Goal: Transaction & Acquisition: Book appointment/travel/reservation

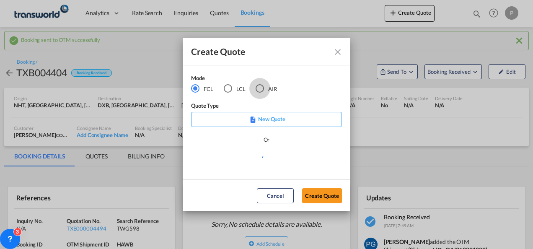
click at [262, 86] on div "AIR" at bounding box center [259, 88] width 8 height 8
click at [322, 195] on button "Create Quote" at bounding box center [322, 195] width 40 height 15
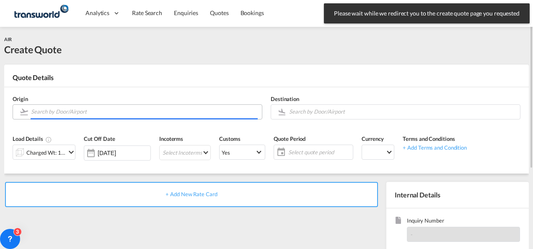
click at [162, 115] on input "Search by Door/Airport" at bounding box center [144, 111] width 227 height 15
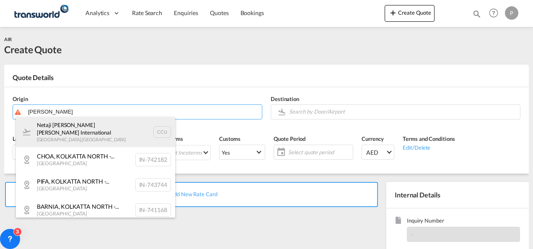
click at [111, 134] on div "Netaji Subhash Chandra Bose International Kolkata , India CCU" at bounding box center [95, 132] width 159 height 30
type input "Netaji Subhash Chandra Bose International, Kolkata, CCU"
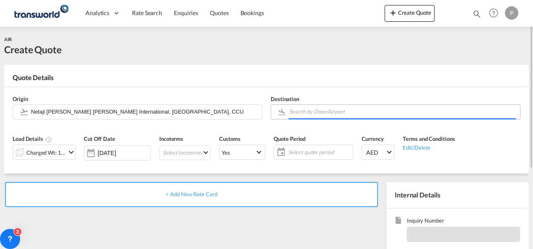
click at [305, 115] on input "Search by Door/Airport" at bounding box center [402, 111] width 227 height 15
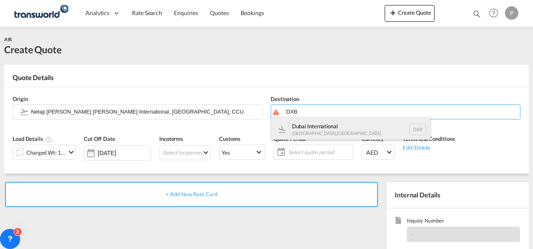
click at [312, 126] on div "Dubai International Dubai , United Arab Emirates DXB" at bounding box center [350, 129] width 159 height 25
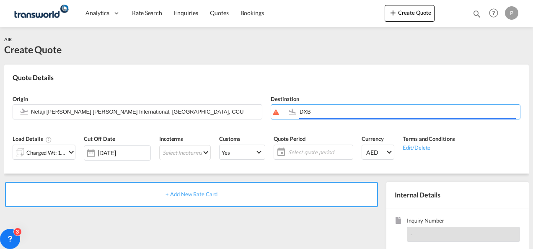
type input "Dubai International, Dubai, DXB"
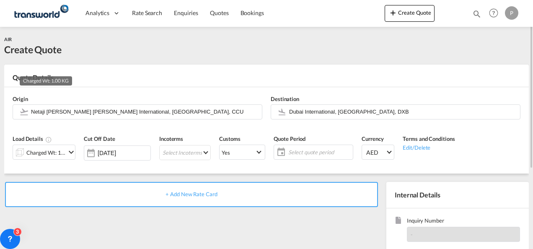
click at [51, 150] on div "Charged Wt: 1.00 KG" at bounding box center [45, 153] width 39 height 12
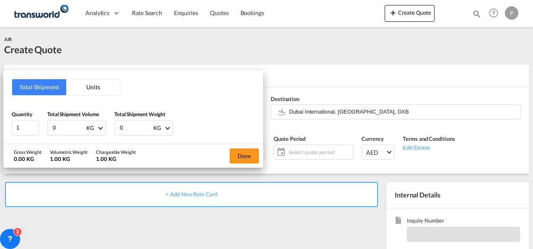
click at [62, 125] on input "0" at bounding box center [68, 128] width 33 height 14
type input "2850"
click at [131, 126] on input "0" at bounding box center [135, 128] width 33 height 14
type input "2850"
click at [250, 160] on button "Done" at bounding box center [243, 155] width 29 height 15
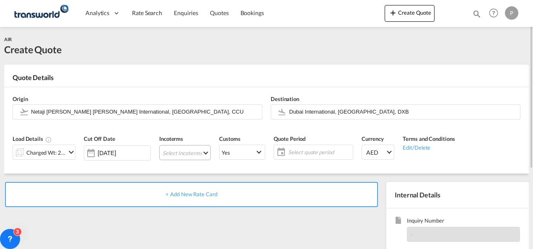
click at [183, 151] on md-select "Select Incoterms FOB - export Free on Board FOB - import Free on Board DDP - ex…" at bounding box center [185, 152] width 52 height 15
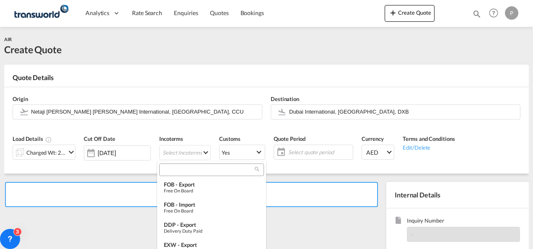
click at [180, 169] on input "search" at bounding box center [208, 170] width 93 height 8
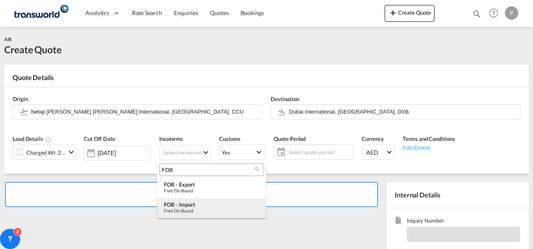
type input "FOB"
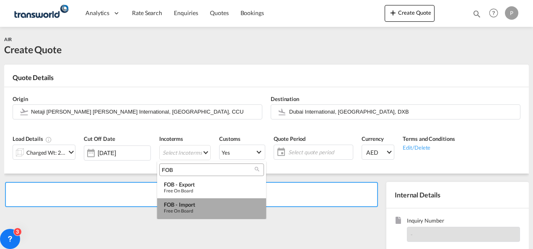
click at [189, 203] on div "FOB - import" at bounding box center [211, 204] width 95 height 7
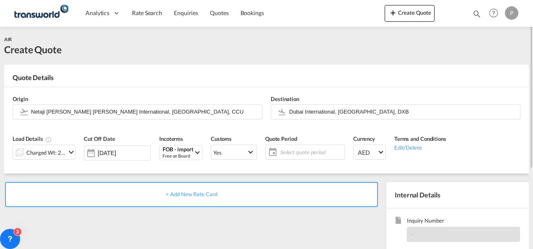
click at [295, 151] on span "Select quote period" at bounding box center [311, 152] width 62 height 8
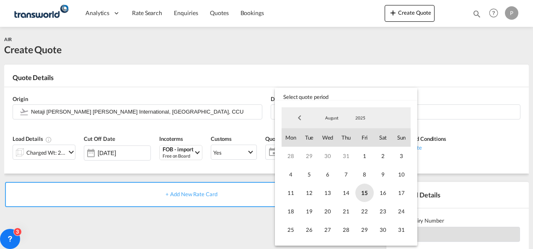
click at [365, 188] on span "15" at bounding box center [364, 192] width 18 height 18
click at [401, 229] on span "31" at bounding box center [401, 229] width 18 height 18
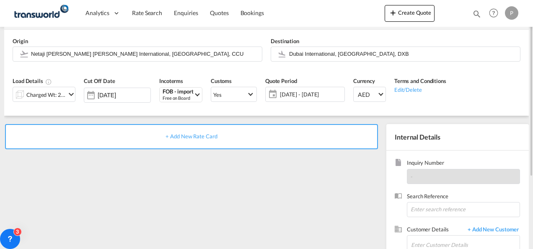
scroll to position [62, 0]
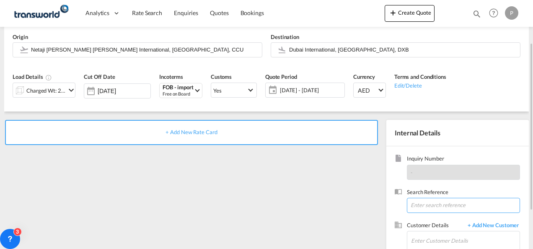
click at [448, 198] on input at bounding box center [463, 205] width 113 height 15
paste input "176 – 0216 0233"
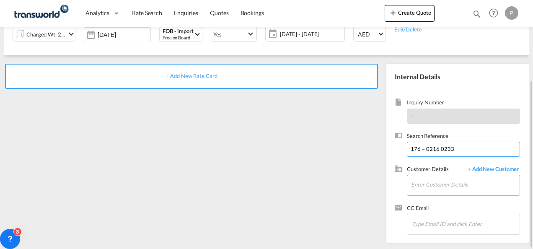
type input "176 – 0216 0233"
click at [434, 183] on input "Enter Customer Details" at bounding box center [465, 184] width 108 height 19
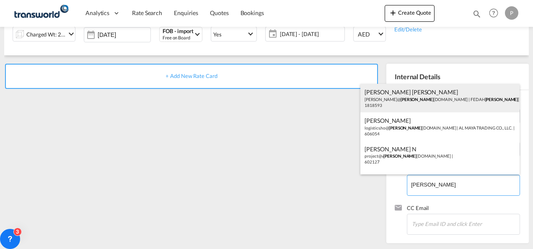
click at [404, 93] on div "Rukhsar Rukhsar Rukhsar@ alma dinagroup.org | FEDAH ALMA DINA GOODS WHOLESALERS…" at bounding box center [439, 98] width 159 height 28
type input "FEDAH ALMADINA GOODS WHOLESALERS CO. L.L.C, Rukhsar Rukhsar, Rukhsar@almadinagr…"
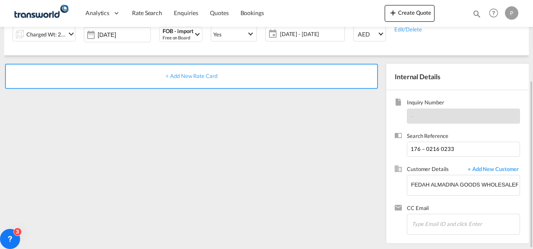
click at [193, 80] on div "+ Add New Rate Card" at bounding box center [191, 76] width 373 height 25
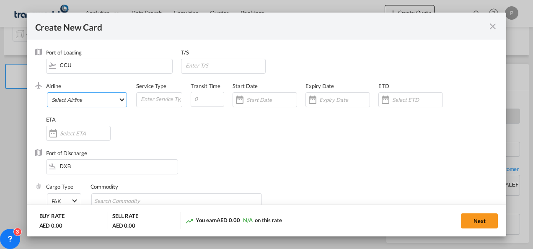
click at [99, 99] on md-select "Select Airline AIR EXPRESS S.A. (1166- / -) CMA CGM Air Cargo (1140-2C / -) DDW…" at bounding box center [87, 99] width 80 height 15
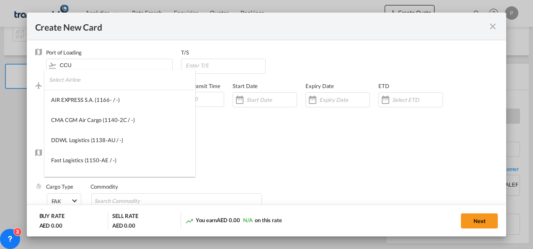
click at [95, 78] on input "search" at bounding box center [122, 80] width 146 height 20
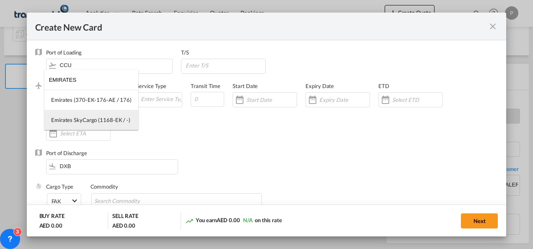
type input "EMIRATES"
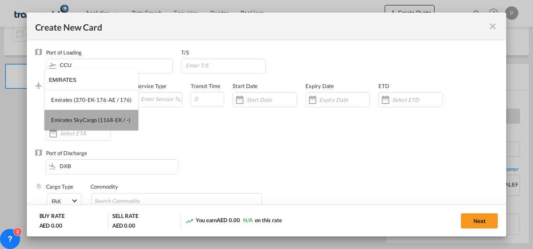
click at [103, 117] on div "Emirates SkyCargo (1168-EK / -)" at bounding box center [90, 120] width 79 height 8
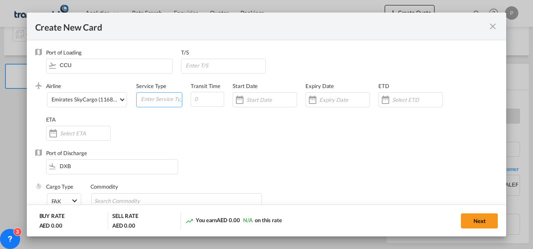
click at [149, 100] on input "Create New Card ..." at bounding box center [161, 99] width 42 height 13
type input "FOB IMPORT"
click at [331, 97] on input "Create New Card ..." at bounding box center [344, 99] width 50 height 7
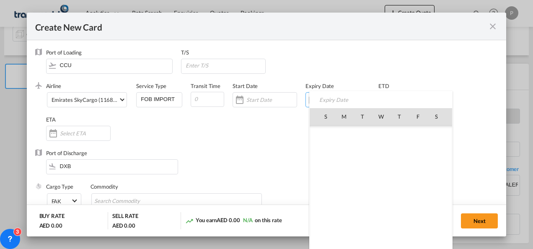
scroll to position [193855, 0]
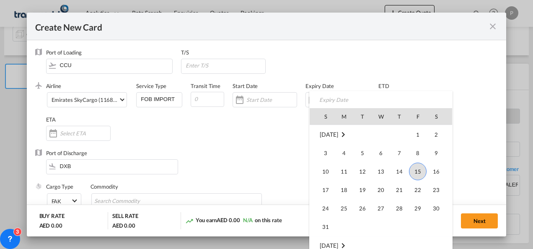
click at [330, 217] on td "31" at bounding box center [321, 226] width 25 height 19
type input "31 Aug 2025"
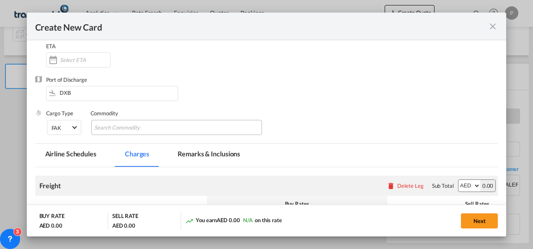
scroll to position [74, 0]
click at [136, 126] on input "Chips input." at bounding box center [132, 127] width 77 height 13
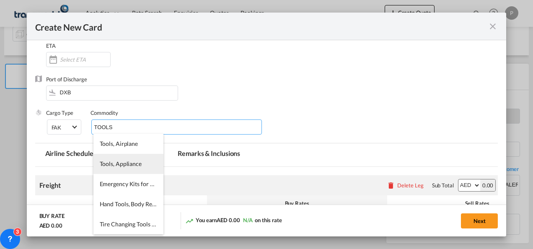
type input "TOOLS"
click at [124, 168] on li "Tools, Appliance" at bounding box center [128, 164] width 70 height 20
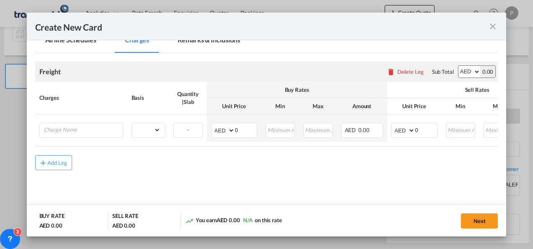
scroll to position [188, 0]
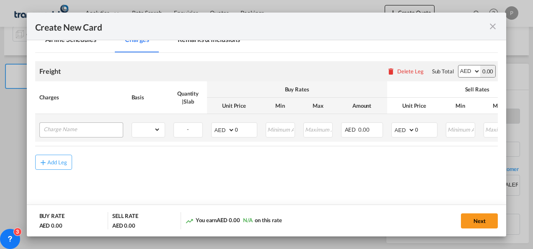
click at [86, 135] on div "Create New Card ..." at bounding box center [81, 129] width 84 height 15
click at [79, 126] on input "Charge Name" at bounding box center [83, 129] width 79 height 13
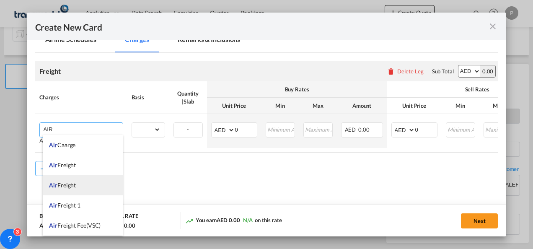
click at [75, 182] on span "Air Freight" at bounding box center [62, 184] width 27 height 7
type input "Air Freight"
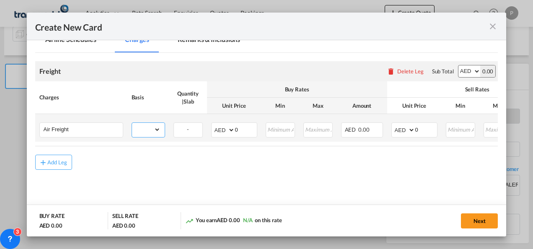
click at [143, 129] on select "gross_weight volumetric_weight per_shipment per_bl per_km % on air freight per_…" at bounding box center [146, 129] width 28 height 13
select select "per_shipment"
click at [132, 123] on select "gross_weight volumetric_weight per_shipment per_bl per_km % on air freight per_…" at bounding box center [146, 129] width 28 height 13
click at [218, 129] on select "AED AFN ALL AMD ANG AOA ARS AUD AWG AZN BAM BBD BDT BGN BHD BIF BMD BND BOB BRL…" at bounding box center [224, 130] width 22 height 12
select select "string:USD"
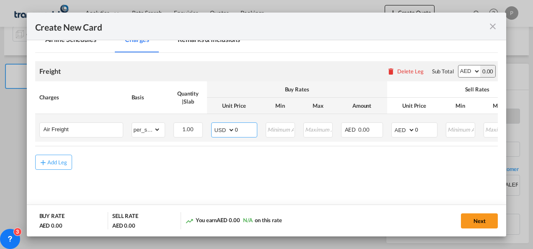
click at [213, 124] on select "AED AFN ALL AMD ANG AOA ARS AUD AWG AZN BAM BBD BDT BGN BHD BIF BMD BND BOB BRL…" at bounding box center [224, 130] width 22 height 12
click at [239, 129] on input "0" at bounding box center [246, 129] width 22 height 13
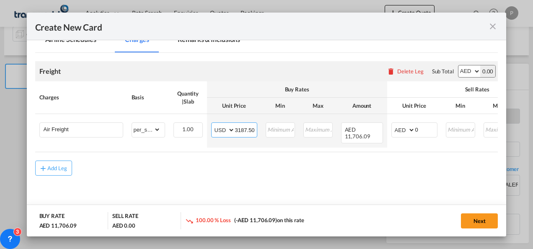
type input "3187.50"
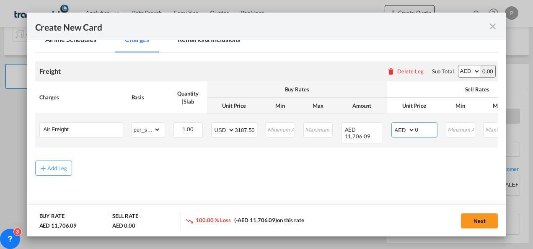
click at [399, 130] on select "AED AFN ALL AMD ANG AOA ARS AUD AWG AZN BAM BBD BDT BGN BHD BIF BMD BND BOB BRL…" at bounding box center [404, 130] width 22 height 12
select select "string:USD"
click at [393, 124] on select "AED AFN ALL AMD ANG AOA ARS AUD AWG AZN BAM BBD BDT BGN BHD BIF BMD BND BOB BRL…" at bounding box center [404, 130] width 22 height 12
click at [419, 131] on input "0" at bounding box center [426, 129] width 22 height 13
type input "4161"
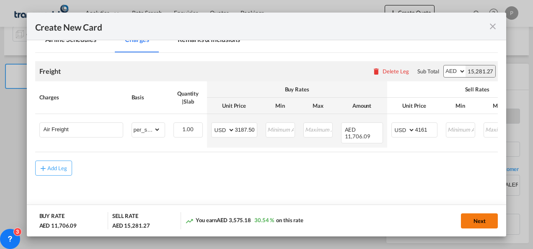
click at [483, 215] on button "Next" at bounding box center [479, 220] width 37 height 15
type input "3187.5"
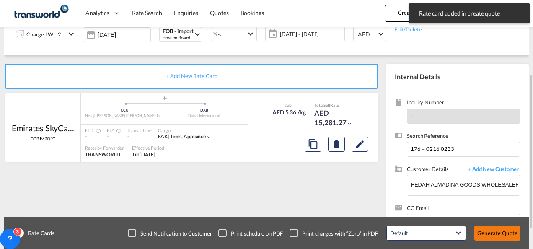
click at [495, 237] on button "Generate Quote" at bounding box center [497, 232] width 46 height 15
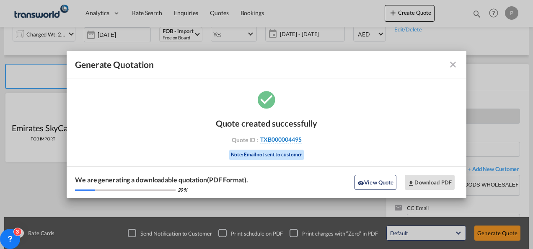
click at [289, 137] on span "TXB000004495" at bounding box center [280, 140] width 41 height 8
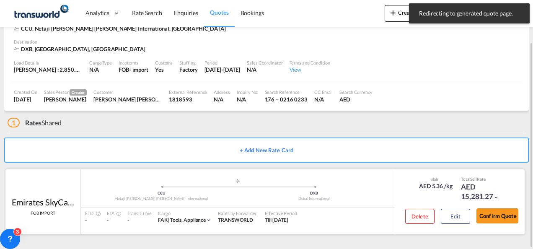
scroll to position [51, 0]
click at [487, 220] on button "Confirm Quote" at bounding box center [497, 216] width 42 height 15
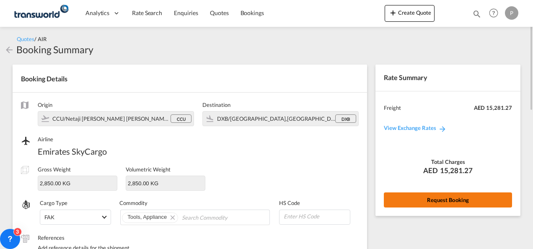
click at [452, 196] on button "Request Booking" at bounding box center [448, 199] width 128 height 15
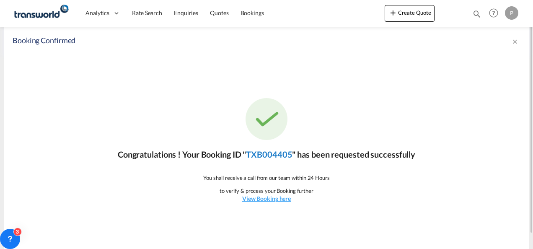
click at [290, 157] on link "TXB004405" at bounding box center [269, 154] width 46 height 10
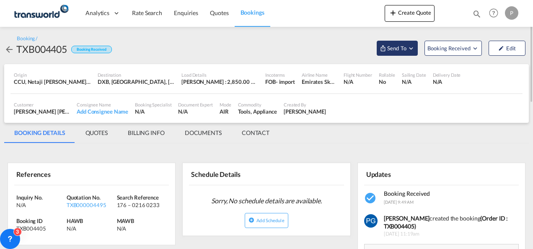
click at [396, 45] on span "Send To" at bounding box center [396, 48] width 21 height 8
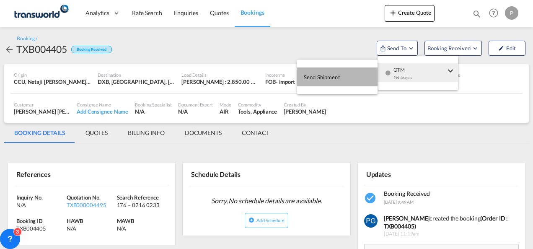
click at [346, 81] on button "Send Shipment" at bounding box center [337, 76] width 80 height 19
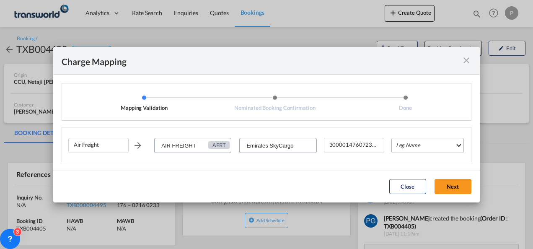
click at [411, 143] on md-select "Leg Name HANDLING ORIGIN HANDLING DESTINATION OTHERS TL PICK UP CUSTOMS ORIGIN …" at bounding box center [427, 145] width 72 height 15
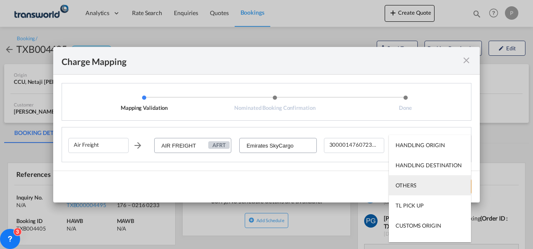
scroll to position [54, 0]
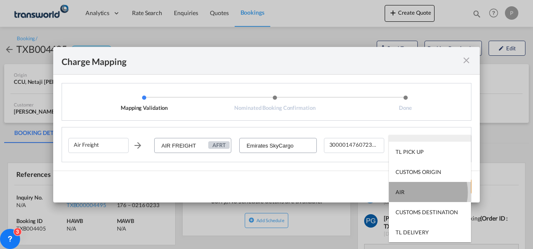
click at [415, 192] on md-option "AIR" at bounding box center [430, 192] width 82 height 20
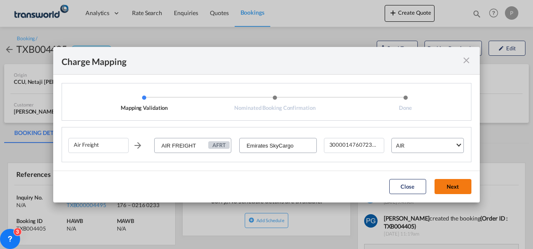
click at [451, 190] on button "Next" at bounding box center [452, 186] width 37 height 15
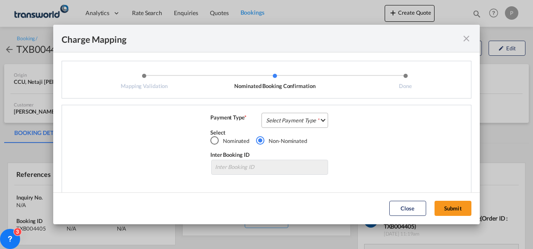
click at [287, 119] on md-select "Select Payment Type COLLECT PREPAID" at bounding box center [294, 120] width 67 height 15
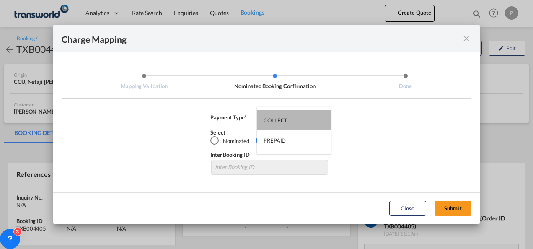
click at [287, 119] on md-option "COLLECT" at bounding box center [294, 120] width 74 height 20
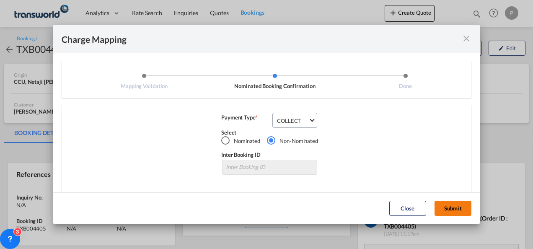
click at [449, 207] on button "Submit" at bounding box center [452, 208] width 37 height 15
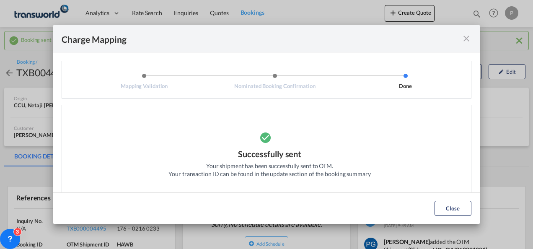
click at [463, 41] on md-icon "icon-close fg-AAA8AD cursor" at bounding box center [466, 38] width 10 height 10
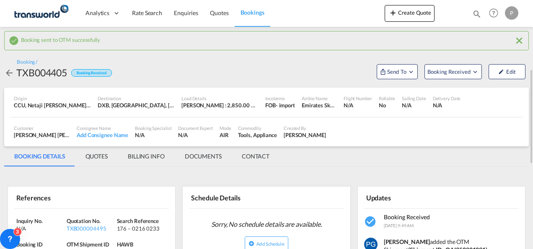
scroll to position [51, 0]
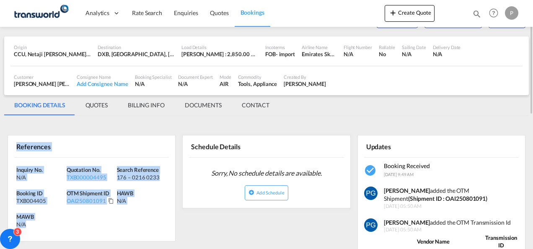
drag, startPoint x: 14, startPoint y: 144, endPoint x: 80, endPoint y: 227, distance: 106.3
click at [80, 227] on div "References Inquiry No. N/A Quotation No. TXB000004495 Search Reference 176 – 02…" at bounding box center [92, 188] width 168 height 106
copy div "References Inquiry No. N/A Quotation No. TXB000004495 Search Reference 176 – 02…"
click at [412, 17] on button "Create Quote" at bounding box center [409, 13] width 50 height 17
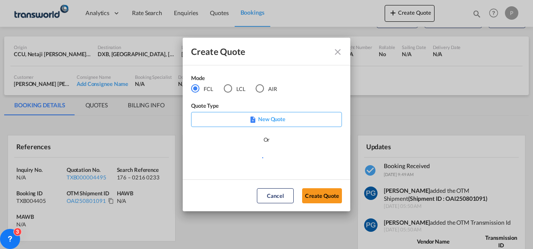
click at [263, 87] on div "AIR" at bounding box center [259, 88] width 8 height 8
click at [320, 192] on button "Create Quote" at bounding box center [322, 195] width 40 height 15
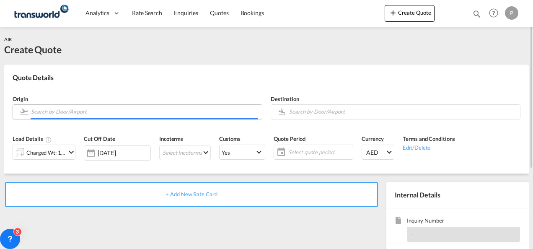
click at [169, 112] on input "Search by Door/Airport" at bounding box center [144, 111] width 227 height 15
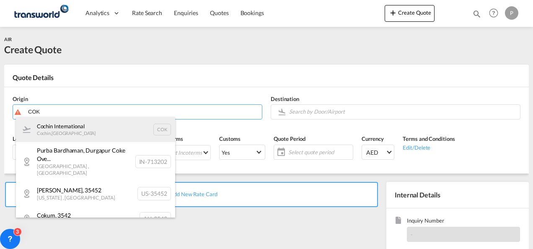
click at [59, 134] on div "Cochin International Cochin , India COK" at bounding box center [95, 129] width 159 height 25
type input "Cochin International, Cochin, COK"
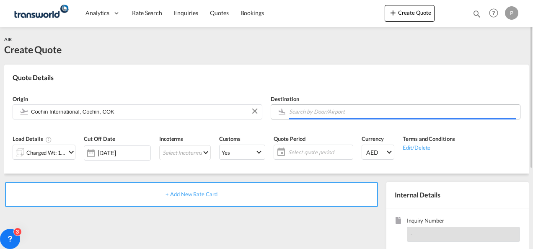
click at [302, 111] on input "Search by Door/Airport" at bounding box center [402, 111] width 227 height 15
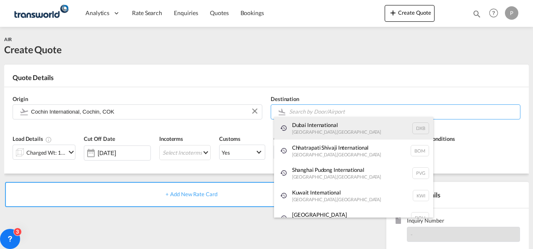
click at [303, 134] on div "Dubai International Dubai , United Arab Emirates DXB" at bounding box center [353, 128] width 159 height 23
type input "Dubai International, Dubai, DXB"
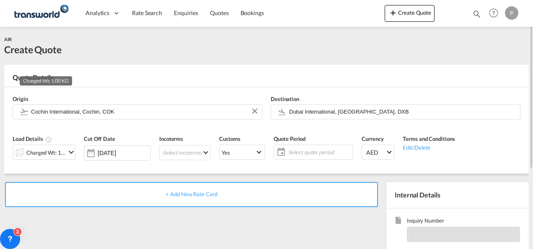
click at [59, 152] on div "Charged Wt: 1.00 KG" at bounding box center [45, 153] width 39 height 12
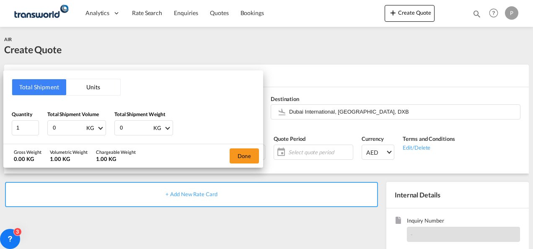
click at [58, 127] on input "0" at bounding box center [68, 128] width 33 height 14
type input "4404"
click at [131, 128] on input "0" at bounding box center [135, 128] width 33 height 14
type input "4404"
click at [246, 154] on button "Done" at bounding box center [243, 155] width 29 height 15
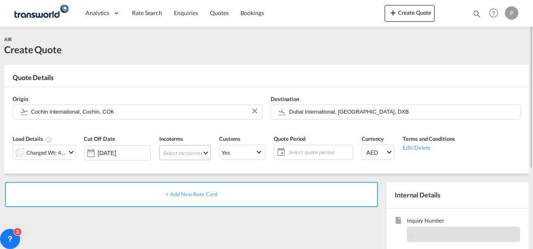
click at [183, 151] on md-select "Select Incoterms FOB - export Free on Board FOB - import Free on Board DDP - ex…" at bounding box center [185, 152] width 52 height 15
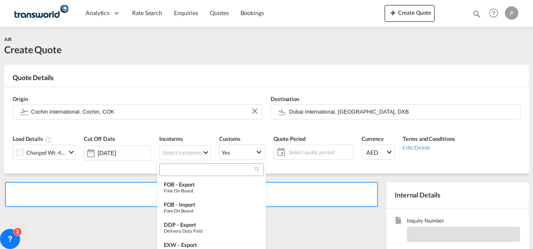
click at [183, 170] on div at bounding box center [211, 169] width 105 height 13
click at [183, 170] on input "search" at bounding box center [208, 170] width 93 height 8
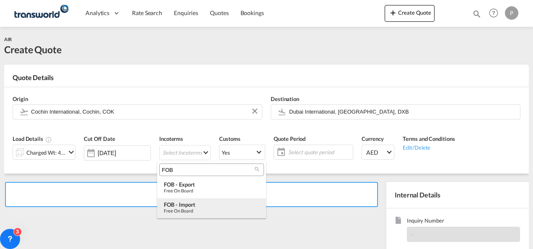
type input "FOB"
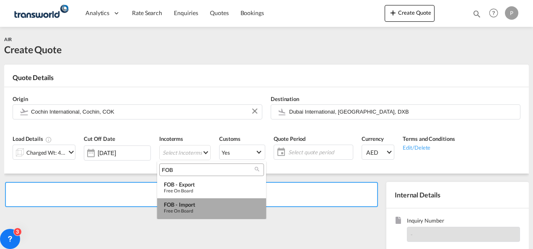
click at [193, 204] on div "FOB - import" at bounding box center [211, 204] width 95 height 7
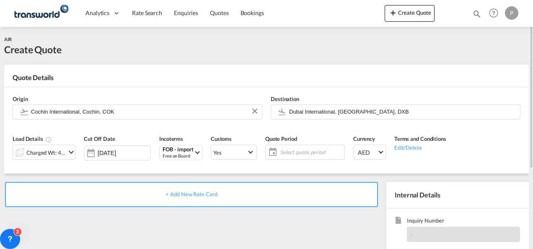
click at [307, 148] on span "Select quote period" at bounding box center [311, 152] width 62 height 8
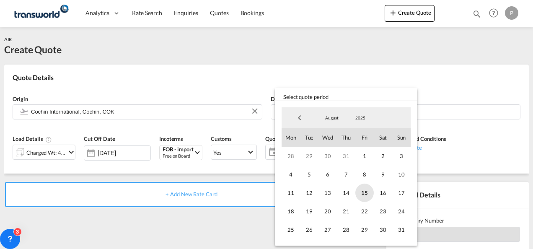
click at [361, 190] on span "15" at bounding box center [364, 192] width 18 height 18
click at [402, 230] on span "31" at bounding box center [401, 229] width 18 height 18
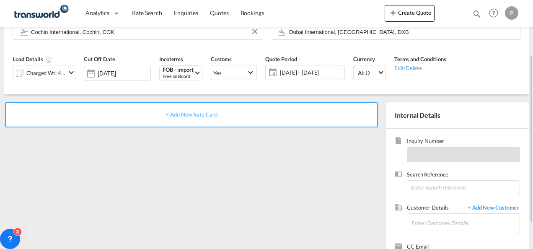
scroll to position [82, 0]
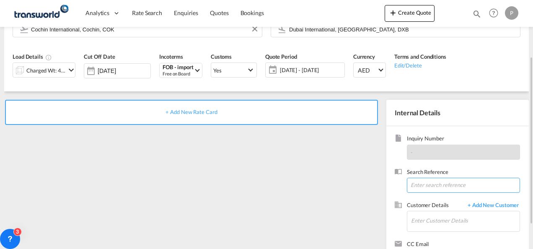
click at [441, 178] on input at bounding box center [463, 185] width 113 height 15
paste input "17614519923"
type input "17614519923"
click at [420, 219] on input "Enter Customer Details" at bounding box center [465, 220] width 108 height 19
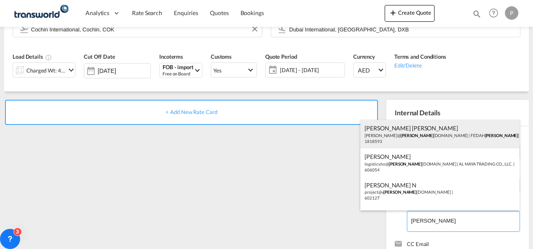
click at [412, 137] on div "Rukhsar Rukhsar Rukhsar@ alma dinagroup.org | FEDAH ALMA DINA GOODS WHOLESALERS…" at bounding box center [439, 134] width 159 height 28
type input "FEDAH ALMADINA GOODS WHOLESALERS CO. L.L.C, Rukhsar Rukhsar, Rukhsar@almadinagr…"
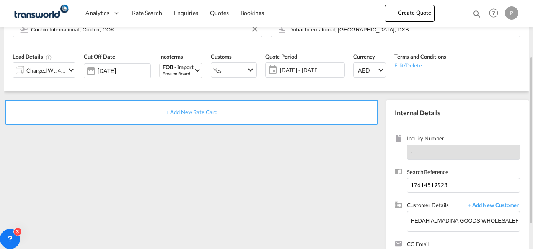
click at [189, 113] on span "+ Add New Rate Card" at bounding box center [191, 111] width 52 height 7
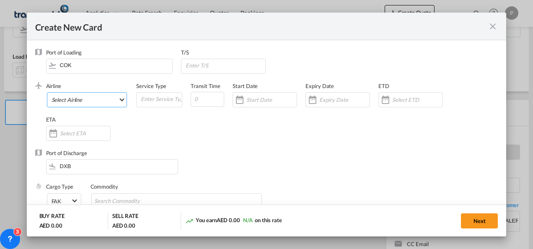
click at [78, 101] on md-select "Select Airline AIR EXPRESS S.A. (1166- / -) CMA CGM Air Cargo (1140-2C / -) DDW…" at bounding box center [87, 99] width 80 height 15
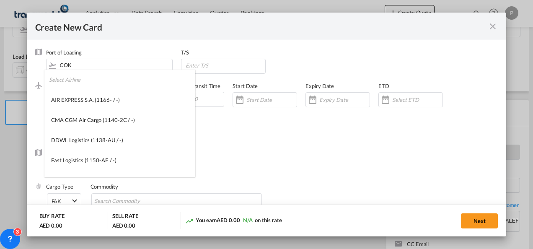
click at [75, 80] on input "search" at bounding box center [122, 80] width 146 height 20
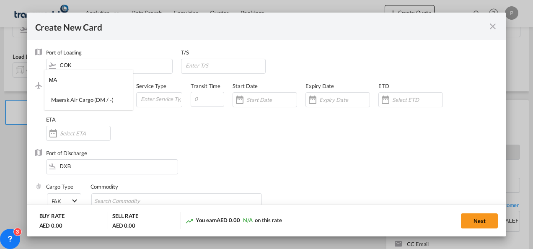
type input "M"
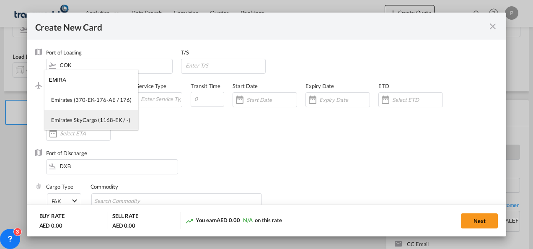
type input "EMIRA"
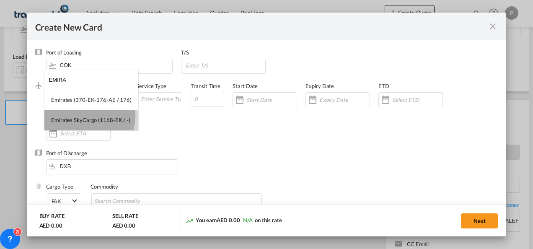
click at [83, 116] on md-option "Emirates SkyCargo (1168-EK / -)" at bounding box center [91, 120] width 94 height 20
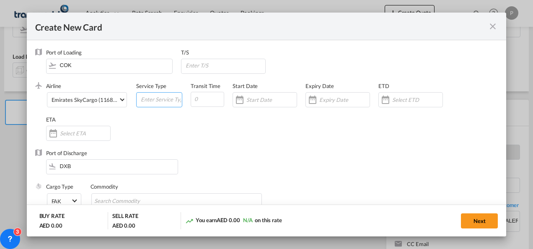
click at [156, 95] on input "Create New Card ..." at bounding box center [161, 99] width 42 height 13
type input "FOB IMPORT"
click at [323, 96] on input "Create New Card ..." at bounding box center [344, 99] width 50 height 7
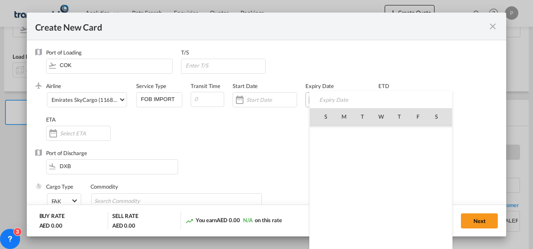
scroll to position [193855, 0]
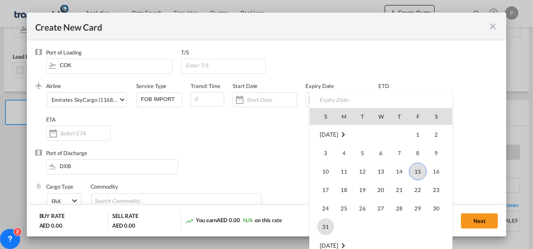
click at [329, 222] on span "31" at bounding box center [325, 226] width 17 height 17
type input "31 Aug 2025"
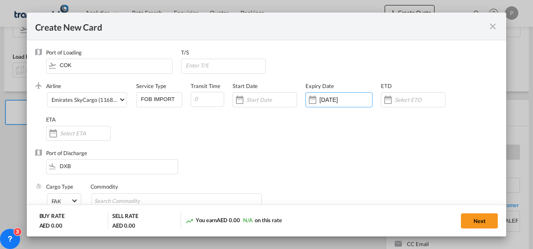
scroll to position [55, 0]
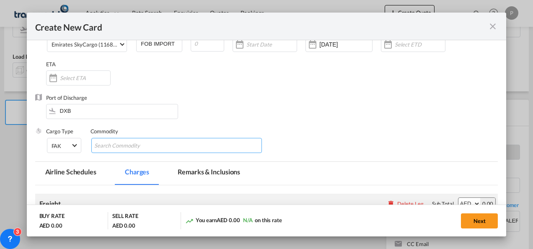
click at [189, 143] on md-chips-wrap "Chips container with autocompletion. Enter the text area, type text to search, …" at bounding box center [176, 145] width 171 height 15
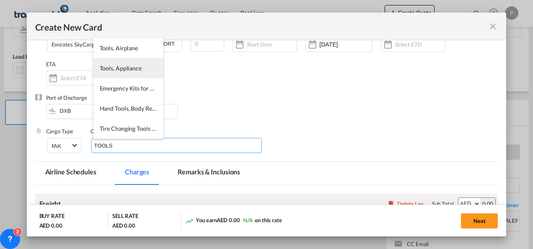
type input "TOOLS"
click at [122, 65] on span "Tools, Appliance" at bounding box center [121, 67] width 42 height 7
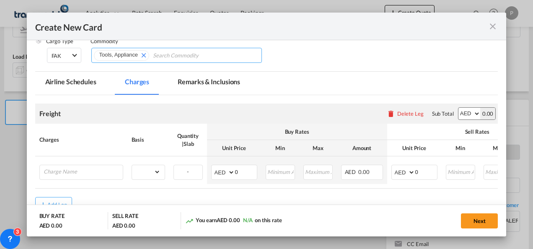
scroll to position [156, 0]
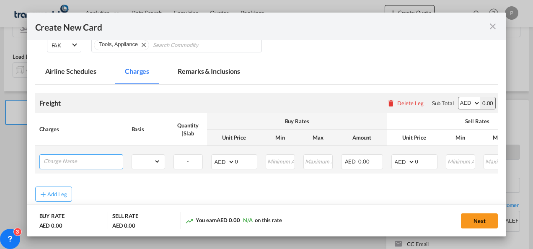
click at [100, 159] on input "Charge Name" at bounding box center [83, 161] width 79 height 13
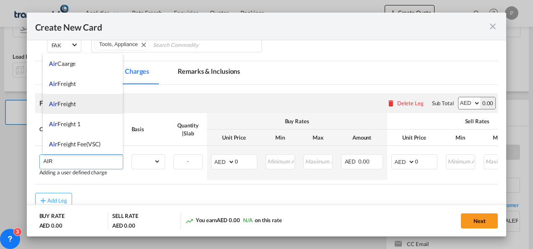
click at [77, 109] on li "Air Freight" at bounding box center [83, 104] width 80 height 20
type input "Air Freight"
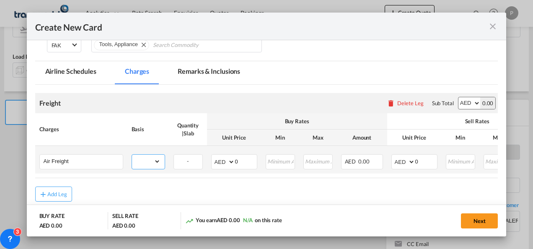
click at [147, 161] on select "gross_weight volumetric_weight per_shipment per_bl per_km % on air freight per_…" at bounding box center [146, 161] width 28 height 13
select select "per_shipment"
click at [132, 155] on select "gross_weight volumetric_weight per_shipment per_bl per_km % on air freight per_…" at bounding box center [146, 161] width 28 height 13
click at [220, 159] on select "AED AFN ALL AMD ANG AOA ARS AUD AWG AZN BAM BBD BDT BGN BHD BIF BMD BND BOB BRL…" at bounding box center [224, 162] width 22 height 12
select select "string:USD"
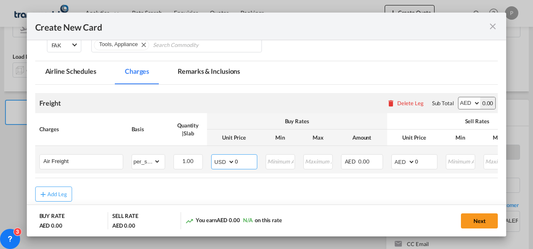
click at [213, 156] on select "AED AFN ALL AMD ANG AOA ARS AUD AWG AZN BAM BBD BDT BGN BHD BIF BMD BND BOB BRL…" at bounding box center [224, 162] width 22 height 12
click at [238, 161] on input "0" at bounding box center [246, 161] width 22 height 13
type input "4272.84"
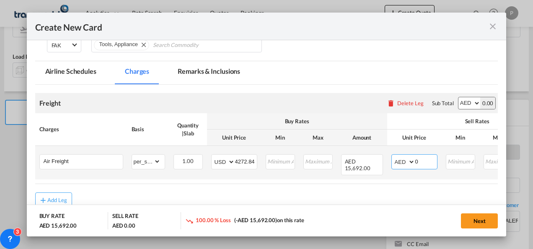
click at [399, 161] on select "AED AFN ALL AMD ANG AOA ARS AUD AWG AZN BAM BBD BDT BGN BHD BIF BMD BND BOB BRL…" at bounding box center [404, 162] width 22 height 12
select select "string:USD"
click at [393, 156] on select "AED AFN ALL AMD ANG AOA ARS AUD AWG AZN BAM BBD BDT BGN BHD BIF BMD BND BOB BRL…" at bounding box center [404, 162] width 22 height 12
click at [425, 161] on input "0" at bounding box center [426, 161] width 22 height 13
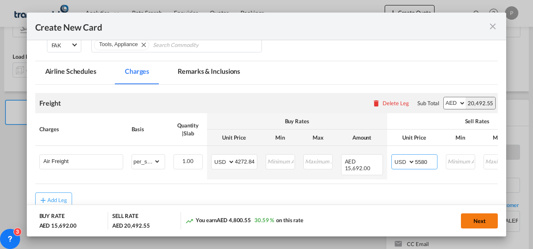
type input "5580"
click at [473, 221] on button "Next" at bounding box center [479, 220] width 37 height 15
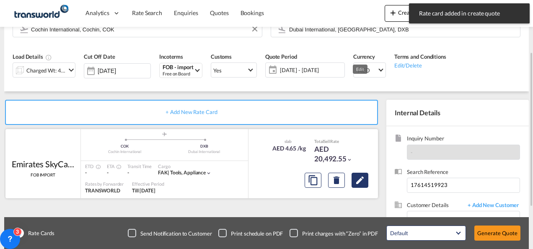
click at [355, 180] on md-icon "Edit" at bounding box center [360, 180] width 10 height 10
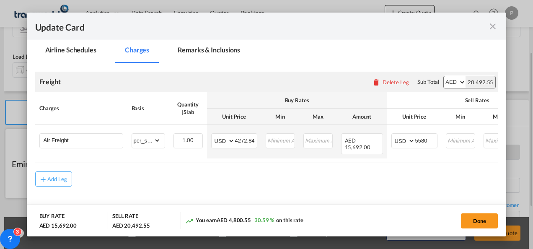
scroll to position [193, 0]
click at [482, 223] on button "Done" at bounding box center [479, 220] width 37 height 15
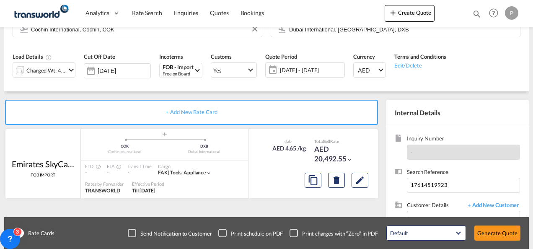
click at [498, 231] on button "Generate Quote" at bounding box center [497, 232] width 46 height 15
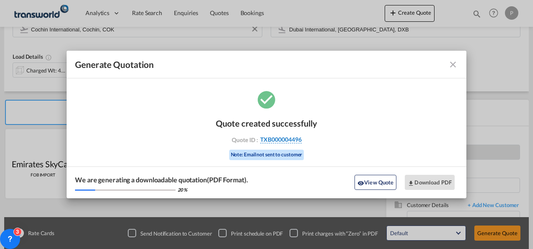
click at [283, 142] on span "TXB000004496" at bounding box center [280, 140] width 41 height 8
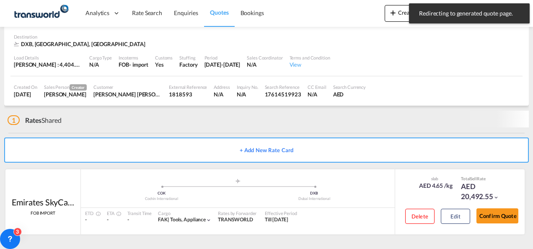
scroll to position [56, 0]
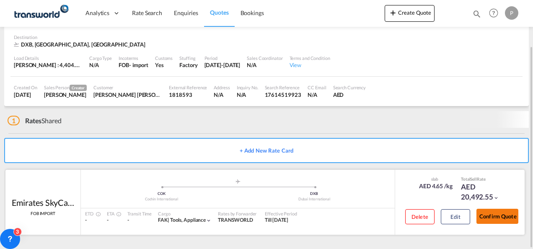
click at [494, 214] on button "Confirm Quote" at bounding box center [497, 216] width 42 height 15
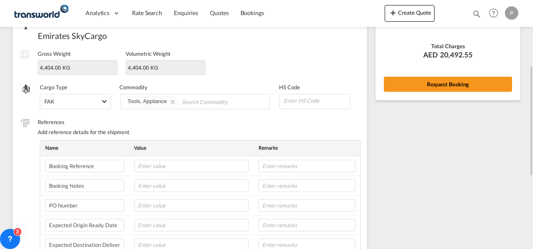
scroll to position [115, 0]
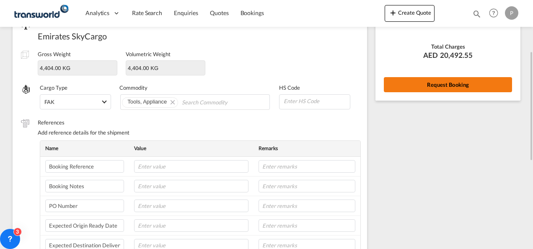
click at [425, 80] on button "Request Booking" at bounding box center [448, 84] width 128 height 15
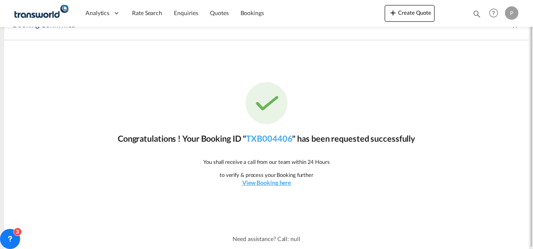
scroll to position [15, 0]
click at [265, 136] on link "TXB004406" at bounding box center [269, 139] width 46 height 10
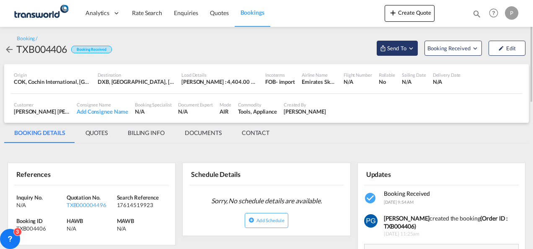
click at [390, 51] on span "Send To" at bounding box center [396, 48] width 21 height 8
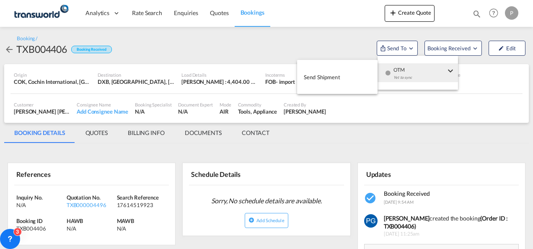
click at [313, 90] on md-menu-item "Send Shipment" at bounding box center [337, 76] width 80 height 27
click at [317, 75] on span "Send Shipment" at bounding box center [322, 76] width 36 height 13
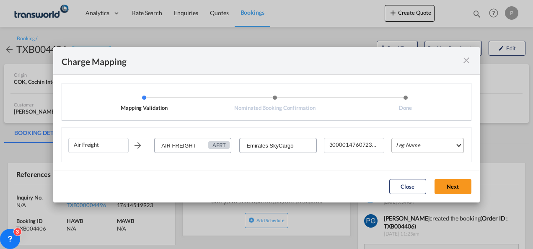
click at [412, 146] on md-select "Leg Name HANDLING ORIGIN HANDLING DESTINATION OTHERS TL PICK UP CUSTOMS ORIGIN …" at bounding box center [427, 145] width 72 height 15
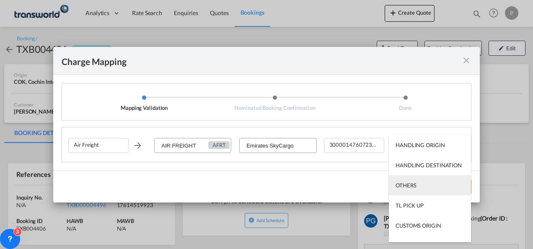
scroll to position [54, 0]
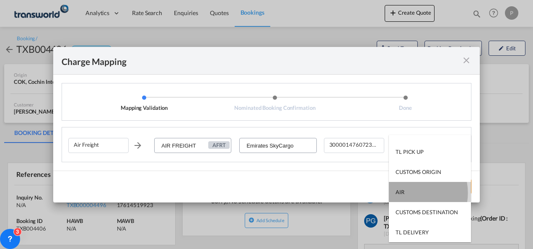
click at [407, 193] on md-option "AIR" at bounding box center [430, 192] width 82 height 20
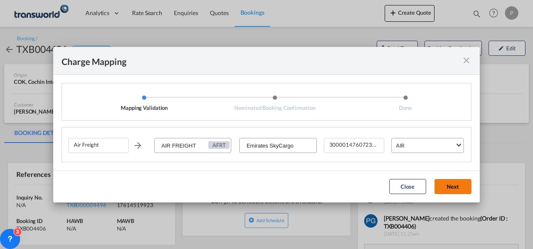
click at [454, 186] on button "Next" at bounding box center [452, 186] width 37 height 15
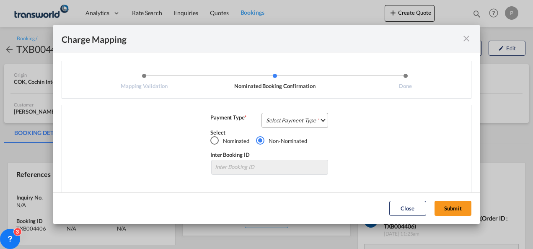
click at [292, 120] on md-select "Select Payment Type COLLECT PREPAID" at bounding box center [294, 120] width 67 height 15
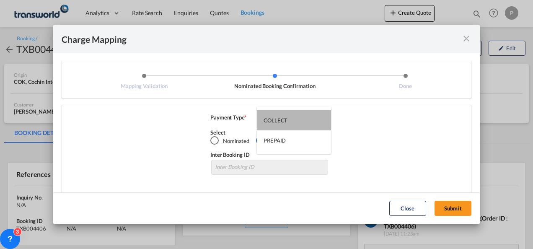
click at [292, 120] on md-option "COLLECT" at bounding box center [294, 120] width 74 height 20
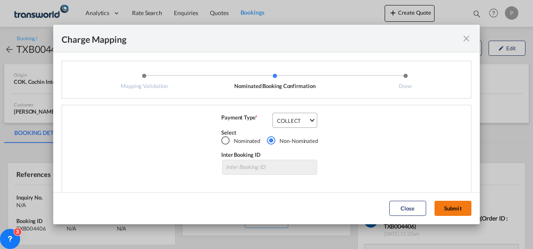
click at [455, 212] on button "Submit" at bounding box center [452, 208] width 37 height 15
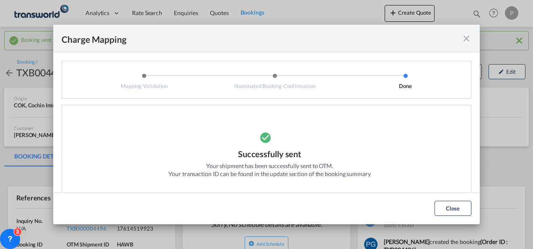
click at [465, 38] on md-icon "icon-close fg-AAA8AD cursor" at bounding box center [466, 38] width 10 height 10
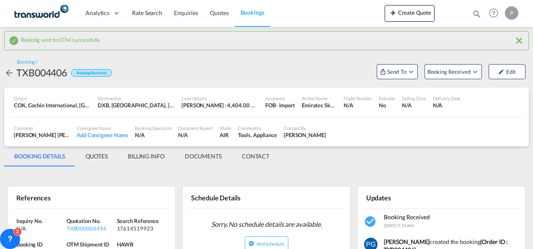
scroll to position [57, 0]
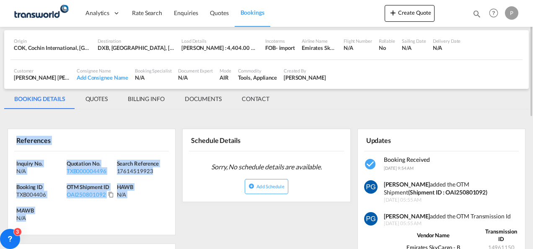
drag, startPoint x: 16, startPoint y: 137, endPoint x: 43, endPoint y: 215, distance: 82.1
click at [43, 215] on div "References Inquiry No. N/A Quotation No. TXB000004496 Search Reference 17614519…" at bounding box center [92, 182] width 168 height 106
copy div "References Inquiry No. N/A Quotation No. TXB000004496 Search Reference 17614519…"
click at [406, 18] on button "Create Quote" at bounding box center [409, 13] width 50 height 17
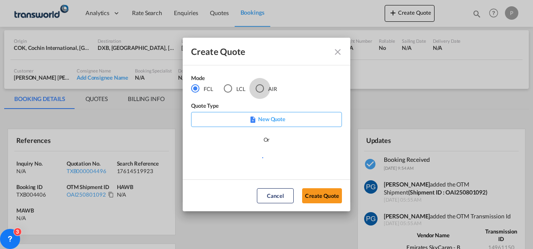
click at [256, 88] on div "AIR" at bounding box center [259, 88] width 8 height 8
click at [313, 199] on button "Create Quote" at bounding box center [322, 195] width 40 height 15
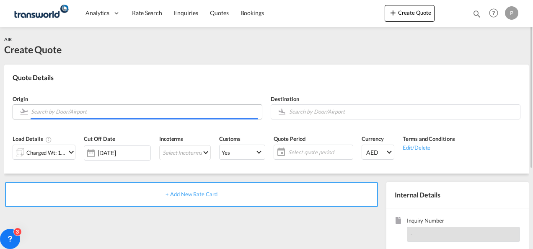
click at [70, 106] on input "Search by Door/Airport" at bounding box center [144, 111] width 227 height 15
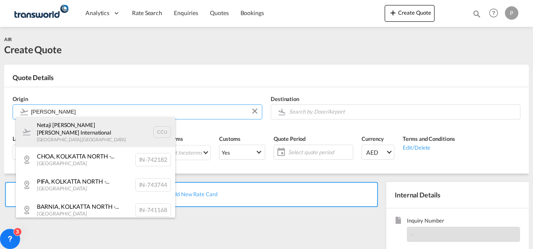
click at [102, 140] on div "Netaji Subhash Chandra Bose International Kolkata , India CCU" at bounding box center [95, 132] width 159 height 30
type input "Netaji Subhash Chandra Bose International, Kolkata, CCU"
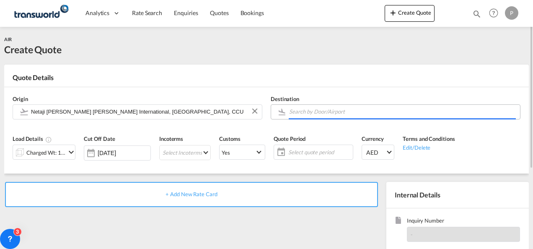
click at [311, 109] on input "Search by Door/Airport" at bounding box center [402, 111] width 227 height 15
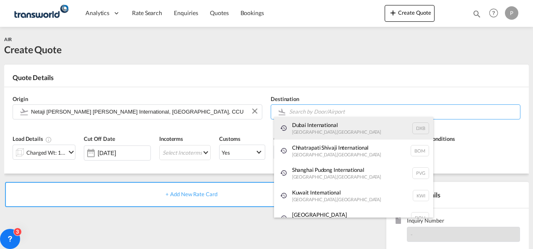
click at [307, 122] on div "Dubai International Dubai , United Arab Emirates DXB" at bounding box center [353, 128] width 159 height 23
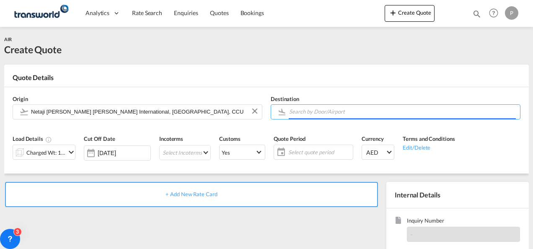
type input "Dubai International, Dubai, DXB"
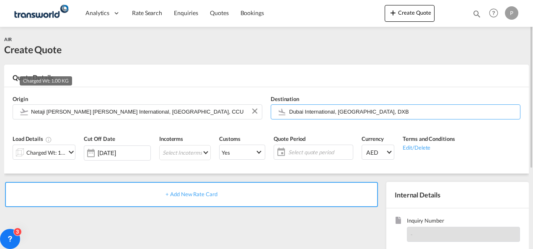
click at [51, 151] on div "Charged Wt: 1.00 KG" at bounding box center [45, 153] width 39 height 12
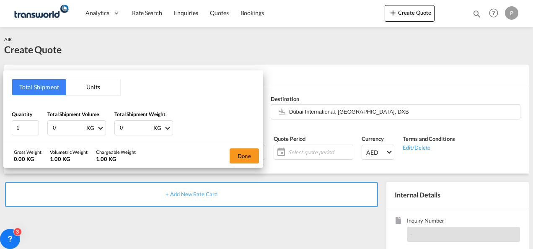
click at [59, 127] on input "0" at bounding box center [68, 128] width 33 height 14
type input "2836"
click at [130, 126] on input "0" at bounding box center [135, 128] width 33 height 14
type input "2836"
click at [241, 153] on button "Done" at bounding box center [243, 155] width 29 height 15
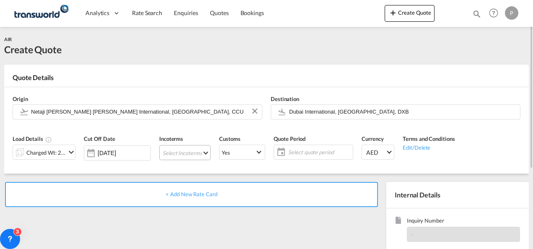
click at [185, 151] on md-select "Select Incoterms FOB - export Free on Board FOB - import Free on Board DDP - ex…" at bounding box center [185, 152] width 52 height 15
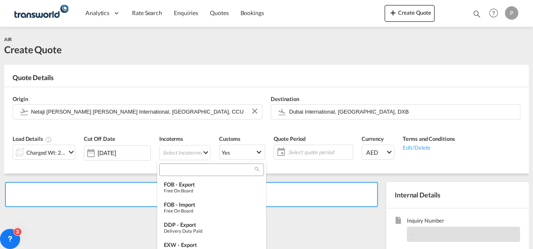
click at [182, 167] on input "search" at bounding box center [208, 170] width 93 height 8
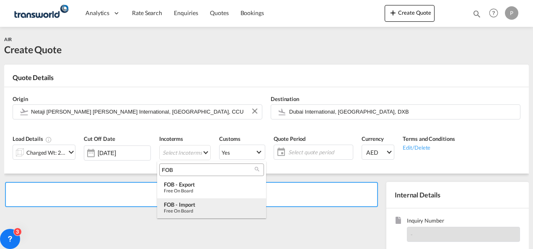
type input "FOB"
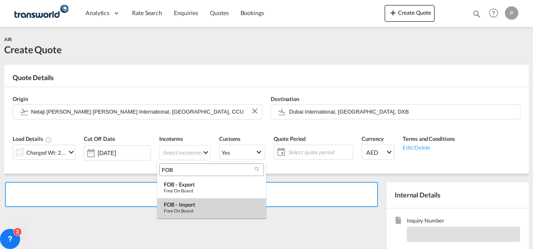
click at [198, 210] on div "Free on Board" at bounding box center [211, 210] width 95 height 5
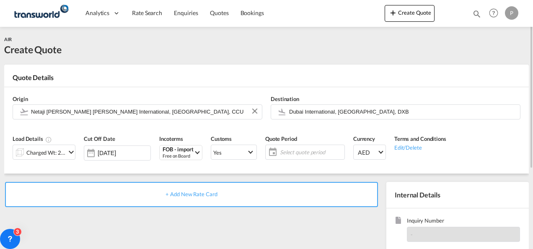
click at [293, 151] on span "Select quote period" at bounding box center [311, 152] width 62 height 8
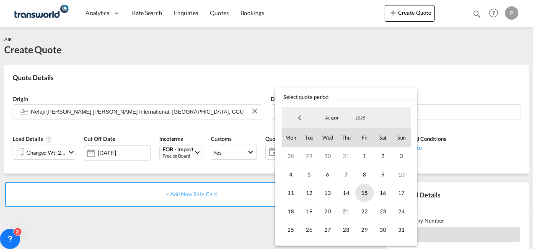
click at [362, 190] on span "15" at bounding box center [364, 192] width 18 height 18
click at [398, 224] on span "31" at bounding box center [401, 229] width 18 height 18
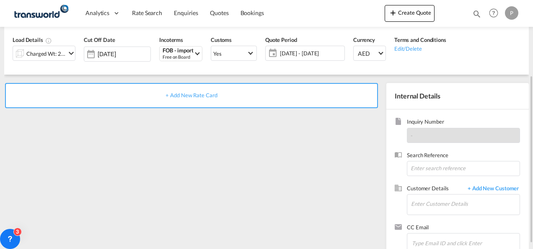
scroll to position [104, 0]
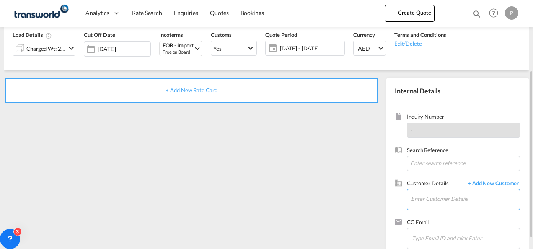
click at [438, 205] on input "Enter Customer Details" at bounding box center [465, 198] width 108 height 19
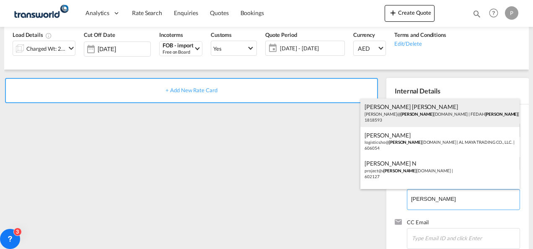
click at [408, 114] on div "Rukhsar Rukhsar Rukhsar@ alma dinagroup.org | FEDAH ALMA DINA GOODS WHOLESALERS…" at bounding box center [439, 112] width 159 height 28
type input "FEDAH ALMADINA GOODS WHOLESALERS CO. L.L.C, Rukhsar Rukhsar, Rukhsar@almadinagr…"
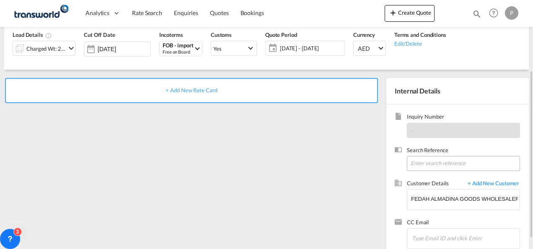
click at [433, 162] on input at bounding box center [463, 163] width 113 height 15
paste input "17614503241"
type input "17614503241"
click at [193, 88] on span "+ Add New Rate Card" at bounding box center [191, 90] width 52 height 7
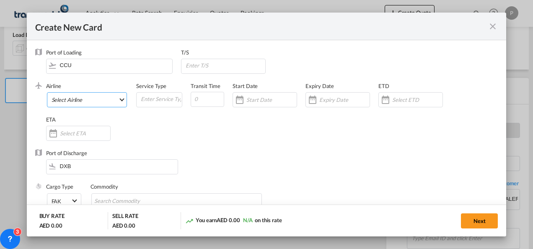
click at [80, 99] on md-select "Select Airline AIR EXPRESS S.A. (1166- / -) CMA CGM Air Cargo (1140-2C / -) DDW…" at bounding box center [87, 99] width 80 height 15
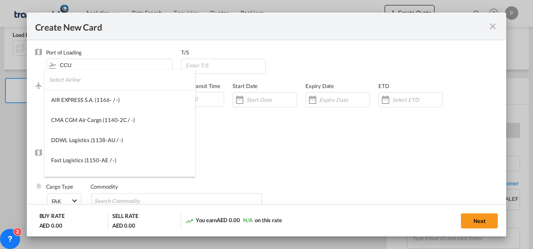
click at [80, 83] on input "search" at bounding box center [122, 80] width 146 height 20
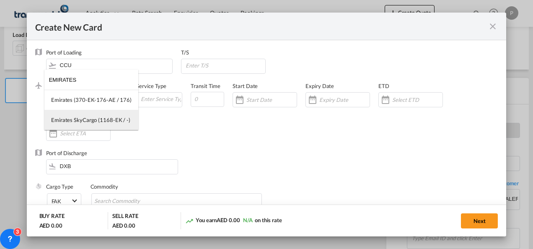
type input "EMIRATES"
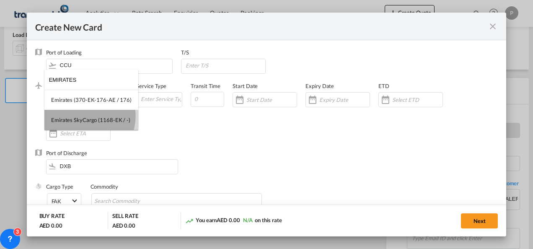
click at [82, 116] on div "Emirates SkyCargo (1168-EK / -)" at bounding box center [90, 120] width 79 height 8
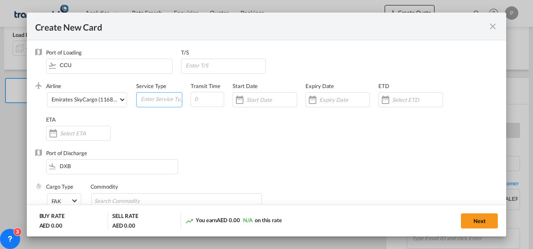
click at [148, 103] on input "Create New Card ..." at bounding box center [161, 99] width 42 height 13
type input "FOB IMPORT"
click at [253, 100] on input "Create New Card ..." at bounding box center [271, 99] width 50 height 7
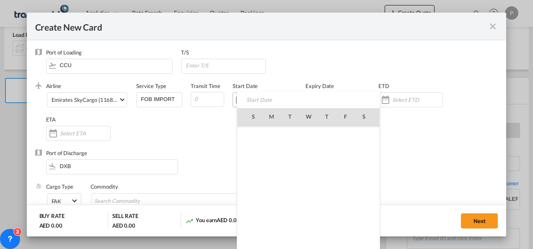
scroll to position [193855, 0]
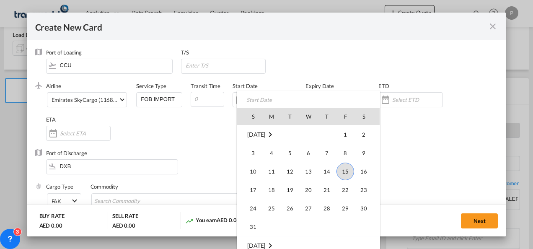
click at [340, 71] on div at bounding box center [266, 124] width 533 height 249
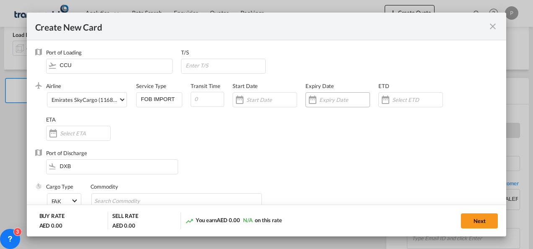
click at [329, 100] on input "Create New Card ..." at bounding box center [344, 99] width 50 height 7
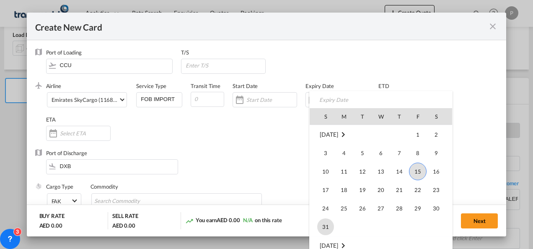
click at [330, 228] on span "31" at bounding box center [325, 226] width 17 height 17
type input "31 Aug 2025"
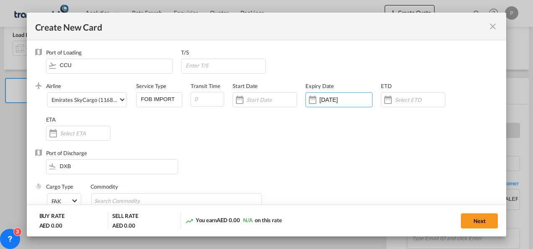
scroll to position [50, 0]
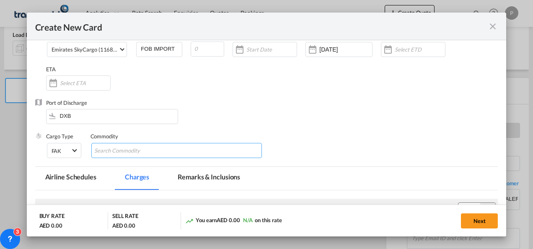
click at [167, 152] on md-chips-wrap "Chips container with autocompletion. Enter the text area, type text to search, …" at bounding box center [176, 150] width 171 height 15
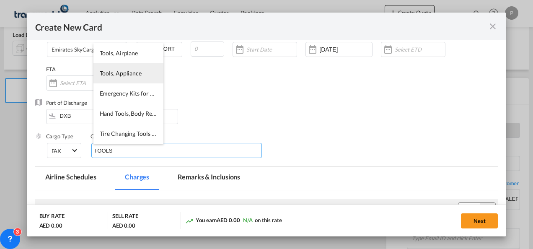
type input "TOOLS"
click at [120, 80] on li "Tools, Appliance" at bounding box center [128, 73] width 70 height 20
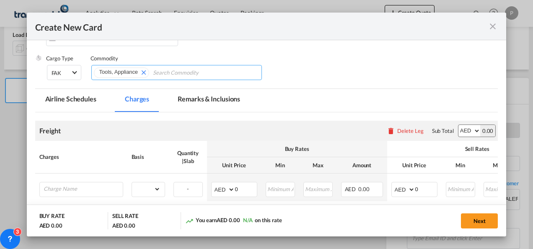
scroll to position [129, 0]
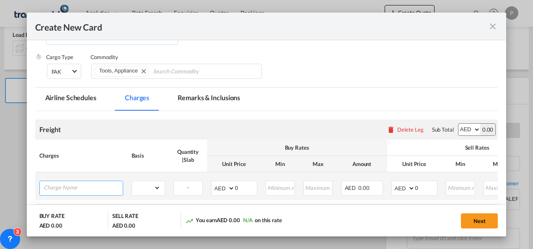
click at [93, 183] on input "Charge Name" at bounding box center [83, 187] width 79 height 13
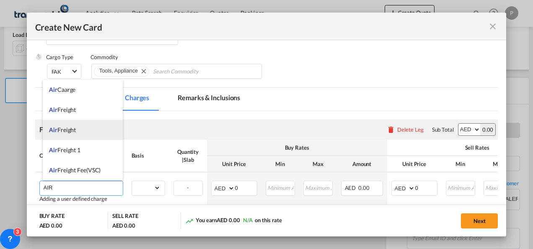
click at [81, 131] on li "Air Freight" at bounding box center [83, 130] width 80 height 20
type input "Air Freight"
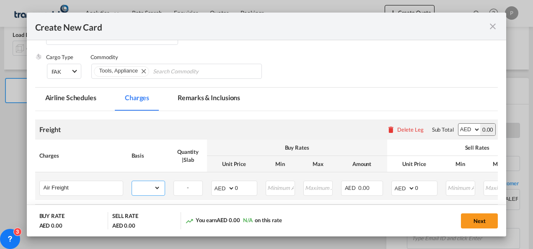
click at [148, 188] on select "gross_weight volumetric_weight per_shipment per_bl per_km % on air freight per_…" at bounding box center [146, 187] width 28 height 13
select select "per_shipment"
click at [132, 181] on select "gross_weight volumetric_weight per_shipment per_bl per_km % on air freight per_…" at bounding box center [146, 187] width 28 height 13
click at [218, 184] on select "AED AFN ALL AMD ANG AOA ARS AUD AWG AZN BAM BBD BDT BGN BHD BIF BMD BND BOB BRL…" at bounding box center [224, 188] width 22 height 12
select select "string:USD"
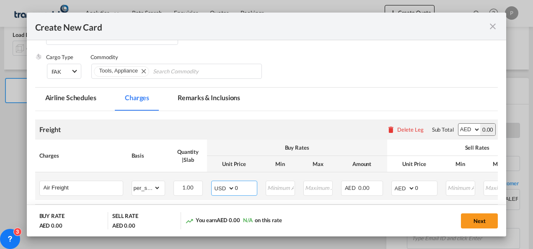
click at [213, 182] on select "AED AFN ALL AMD ANG AOA ARS AUD AWG AZN BAM BBD BDT BGN BHD BIF BMD BND BOB BRL…" at bounding box center [224, 188] width 22 height 12
click at [244, 186] on input "0" at bounding box center [246, 187] width 22 height 13
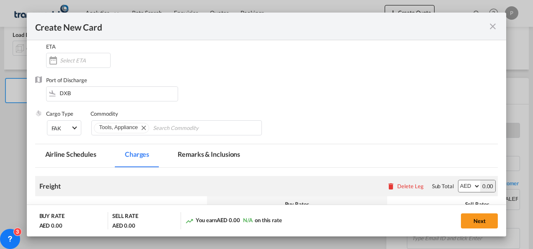
scroll to position [198, 0]
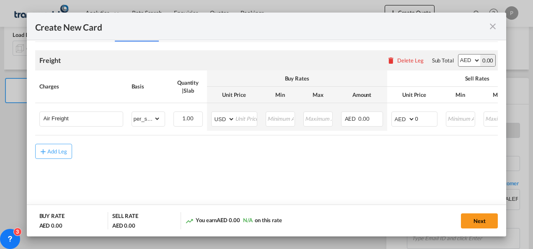
click at [277, 189] on md-content "Freight Please enter leg name Leg Name Already Exists Delete Leg Sub Total AED …" at bounding box center [266, 116] width 463 height 149
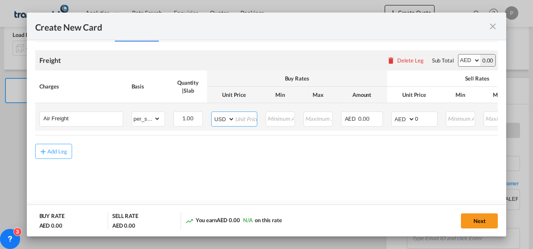
click at [240, 119] on input "Create New Card ..." at bounding box center [246, 118] width 22 height 13
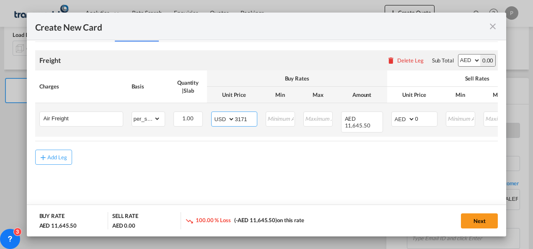
click at [248, 118] on input "3171" at bounding box center [246, 118] width 22 height 13
type input "3171.96"
click at [398, 117] on select "AED AFN ALL AMD ANG AOA ARS AUD AWG AZN BAM BBD BDT BGN BHD BIF BMD BND BOB BRL…" at bounding box center [404, 119] width 22 height 12
select select "string:USD"
click at [393, 113] on select "AED AFN ALL AMD ANG AOA ARS AUD AWG AZN BAM BBD BDT BGN BHD BIF BMD BND BOB BRL…" at bounding box center [404, 119] width 22 height 12
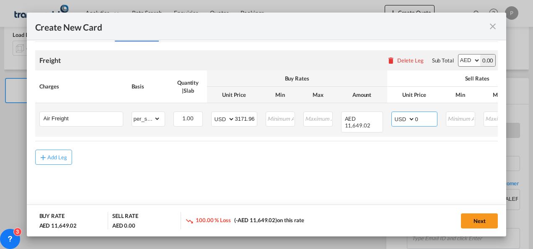
click at [420, 119] on input "0" at bounding box center [426, 118] width 22 height 13
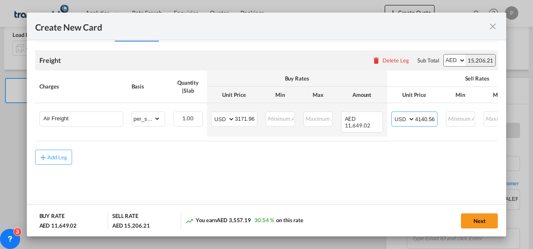
type input "4140.56"
click at [477, 220] on button "Next" at bounding box center [479, 220] width 37 height 15
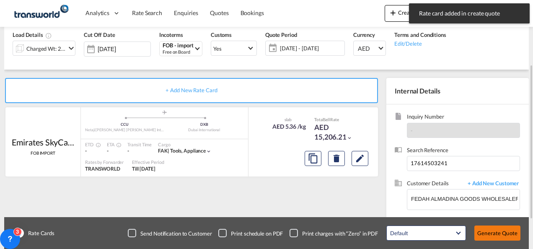
click at [495, 233] on button "Generate Quote" at bounding box center [497, 232] width 46 height 15
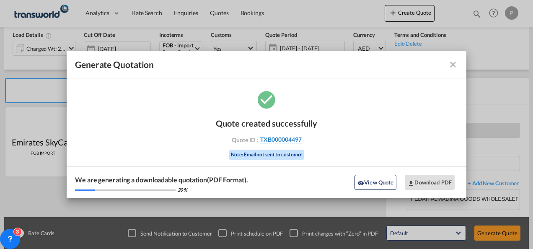
click at [271, 139] on span "TXB000004497" at bounding box center [280, 140] width 41 height 8
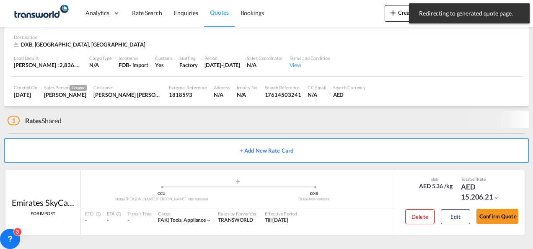
scroll to position [51, 0]
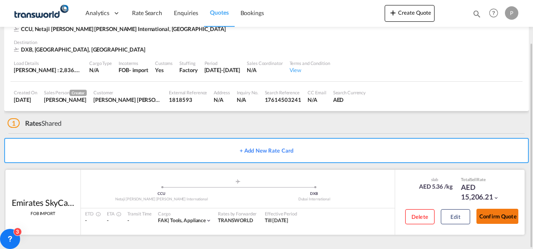
click at [495, 214] on button "Confirm Quote" at bounding box center [497, 216] width 42 height 15
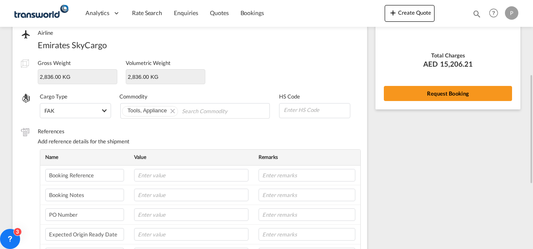
scroll to position [102, 0]
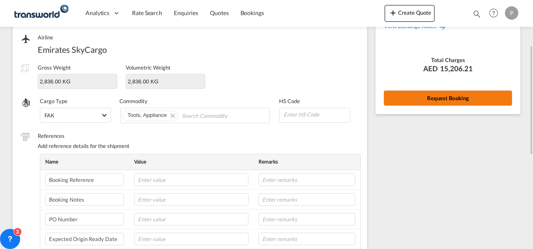
click at [419, 100] on button "Request Booking" at bounding box center [448, 97] width 128 height 15
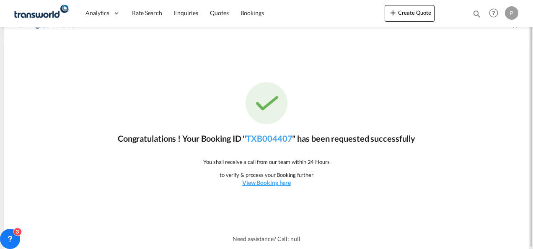
scroll to position [15, 0]
click at [273, 137] on link "TXB004407" at bounding box center [269, 139] width 46 height 10
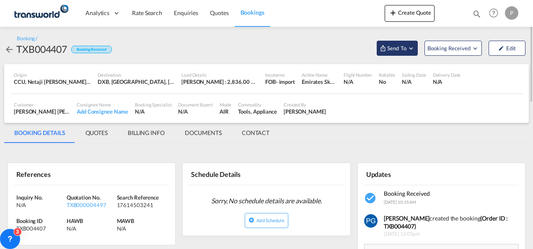
click at [402, 52] on span "Send To" at bounding box center [396, 48] width 21 height 8
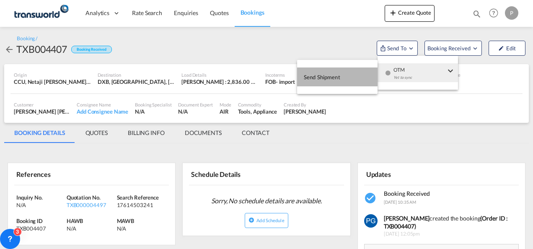
click at [348, 80] on button "Send Shipment" at bounding box center [337, 76] width 80 height 19
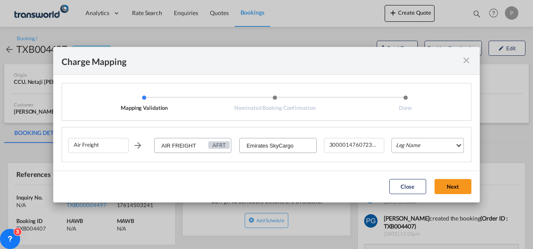
click at [402, 143] on md-select "Leg Name HANDLING ORIGIN HANDLING DESTINATION OTHERS TL PICK UP CUSTOMS ORIGIN …" at bounding box center [427, 145] width 72 height 15
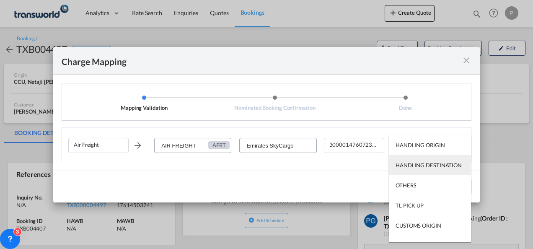
scroll to position [54, 0]
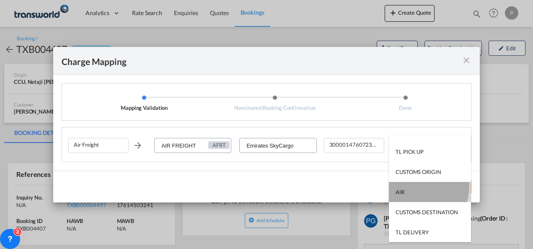
click at [407, 185] on md-option "AIR" at bounding box center [430, 192] width 82 height 20
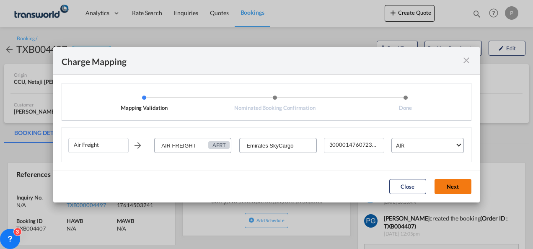
click at [451, 183] on button "Next" at bounding box center [452, 186] width 37 height 15
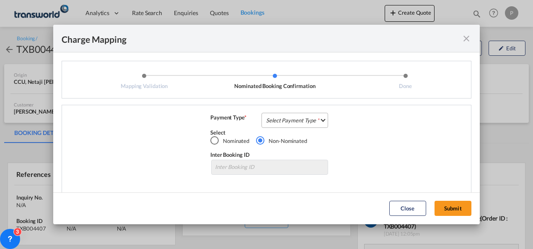
click at [289, 119] on md-select "Select Payment Type COLLECT PREPAID" at bounding box center [294, 120] width 67 height 15
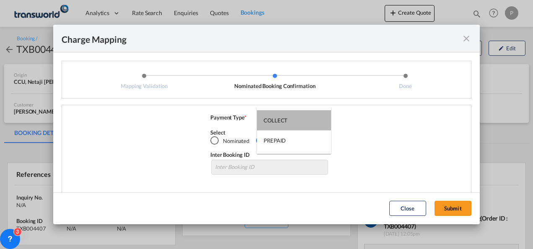
click at [289, 119] on md-option "COLLECT" at bounding box center [294, 120] width 74 height 20
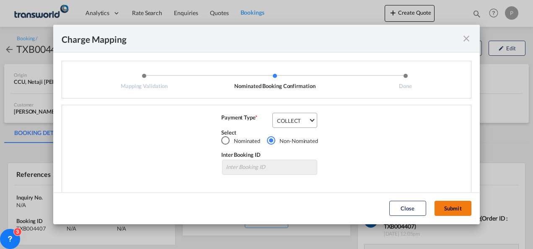
click at [451, 207] on button "Submit" at bounding box center [452, 208] width 37 height 15
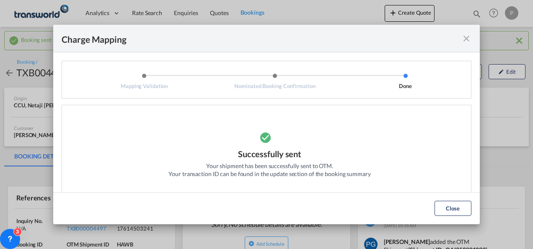
click at [467, 39] on md-icon "icon-close fg-AAA8AD cursor" at bounding box center [466, 38] width 10 height 10
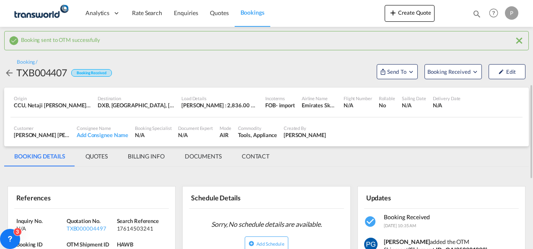
scroll to position [75, 0]
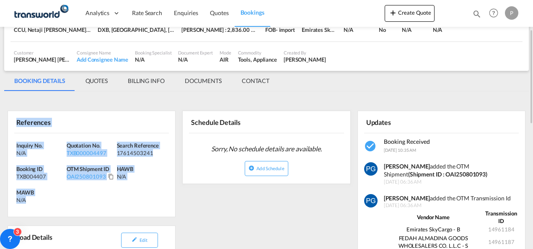
drag, startPoint x: 17, startPoint y: 120, endPoint x: 60, endPoint y: 197, distance: 88.3
click at [60, 197] on div "References Inquiry No. N/A Quotation No. TXB000004497 Search Reference 17614503…" at bounding box center [92, 164] width 168 height 106
copy div "References Inquiry No. N/A Quotation No. TXB000004497 Search Reference 17614503…"
click at [401, 15] on button "Create Quote" at bounding box center [409, 13] width 50 height 17
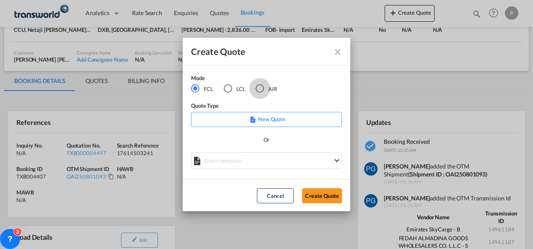
click at [261, 88] on div "AIR" at bounding box center [259, 88] width 8 height 8
click at [317, 196] on button "Create Quote" at bounding box center [322, 195] width 40 height 15
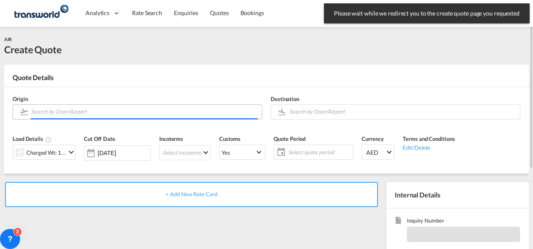
click at [51, 110] on input "Search by Door/Airport" at bounding box center [144, 111] width 227 height 15
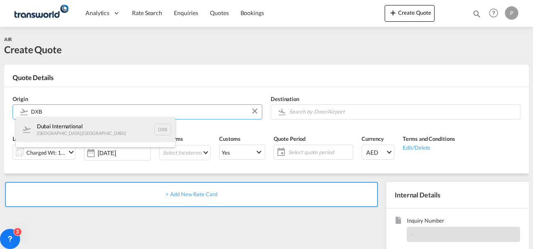
click at [86, 126] on div "Dubai International Dubai , United Arab Emirates DXB" at bounding box center [95, 129] width 159 height 25
type input "Dubai International, Dubai, DXB"
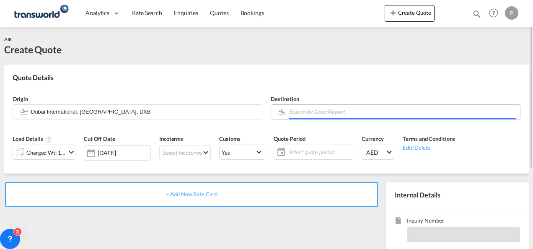
click at [302, 111] on input "Search by Door/Airport" at bounding box center [402, 111] width 227 height 15
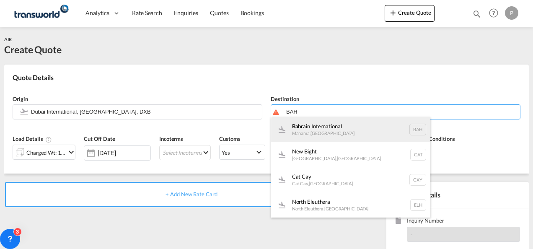
click at [309, 129] on div "Bah rain International Manama , Bahrain BAH" at bounding box center [350, 129] width 159 height 25
type input "Bahrain International, Manama, BAH"
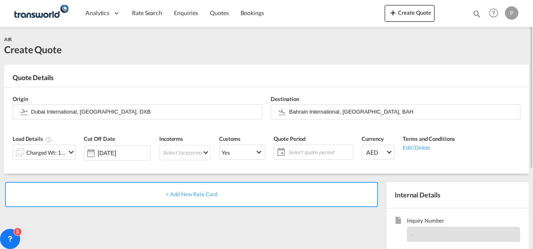
click at [66, 151] on md-icon "icon-chevron-down" at bounding box center [71, 152] width 10 height 10
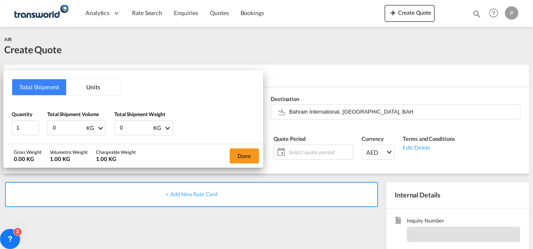
click at [62, 128] on input "0" at bounding box center [68, 128] width 33 height 14
type input "786"
click at [126, 126] on input "0" at bounding box center [135, 128] width 33 height 14
type input "363"
click at [244, 155] on button "Done" at bounding box center [243, 155] width 29 height 15
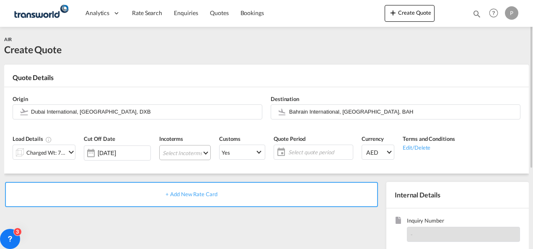
click at [173, 153] on md-select "Select Incoterms FOB - export Free on Board FOB - import Free on Board DDP - ex…" at bounding box center [185, 152] width 52 height 15
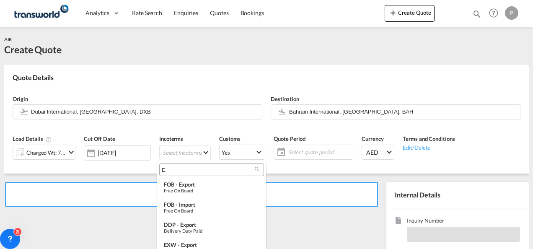
click at [176, 170] on input "E" at bounding box center [208, 170] width 93 height 8
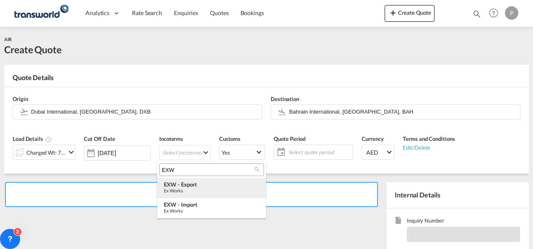
type input "EXW"
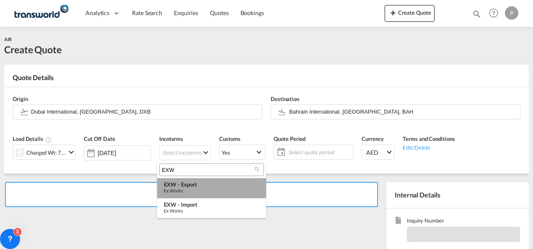
click at [181, 183] on div "EXW - export" at bounding box center [211, 184] width 95 height 7
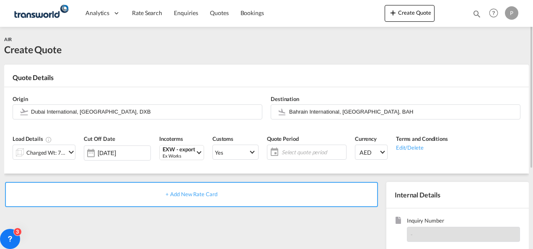
click at [298, 149] on span "Select quote period" at bounding box center [312, 152] width 62 height 8
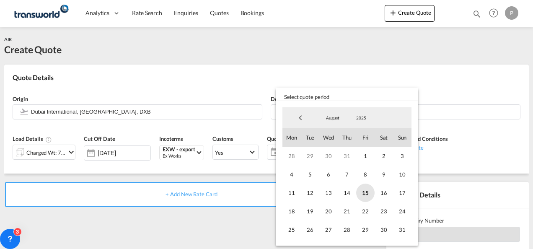
click at [372, 194] on span "15" at bounding box center [365, 192] width 18 height 18
click at [403, 224] on span "31" at bounding box center [402, 229] width 18 height 18
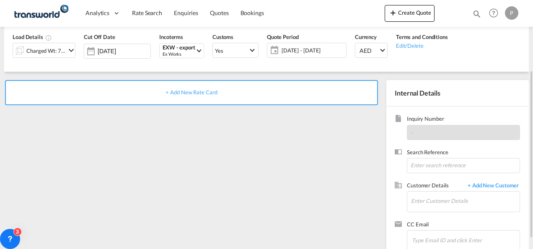
scroll to position [103, 0]
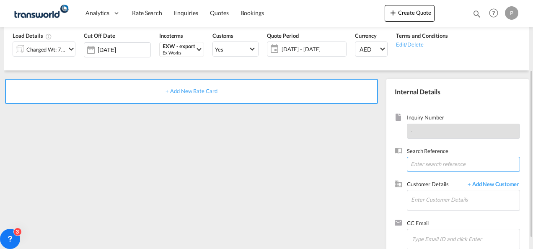
paste input "15506995306"
type input "15506995306"
click at [418, 199] on input "Enter Customer Details" at bounding box center [465, 199] width 108 height 19
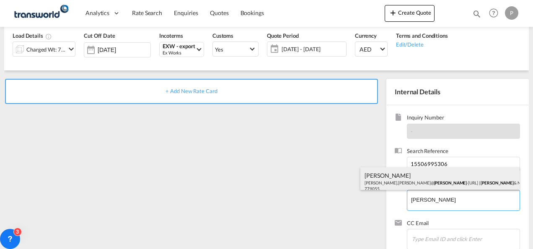
click at [407, 183] on div "Jignesh Bhatt Jignesh.Bhatt@ smith -nephew.com | SMITH & NEPHEW FZE | 779055" at bounding box center [439, 181] width 159 height 28
type input "SMITH & NEPHEW FZE, Jignesh Bhatt, Jignesh.Bhatt@smith-nephew.com"
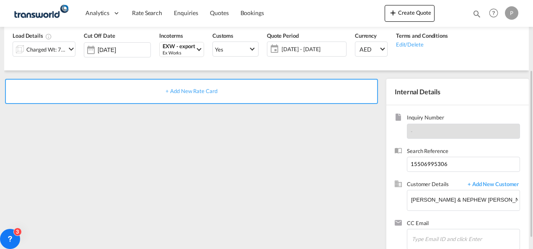
click at [187, 94] on span "+ Add New Rate Card" at bounding box center [191, 91] width 52 height 7
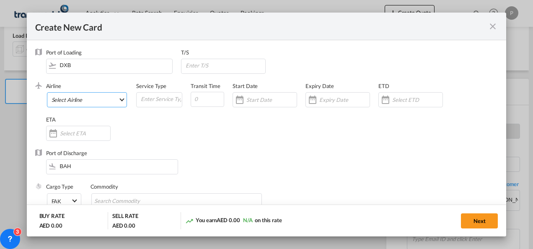
click at [85, 104] on md-select "Select Airline AIR EXPRESS S.A. (1166- / -) CMA CGM Air Cargo (1140-2C / -) DDW…" at bounding box center [87, 99] width 80 height 15
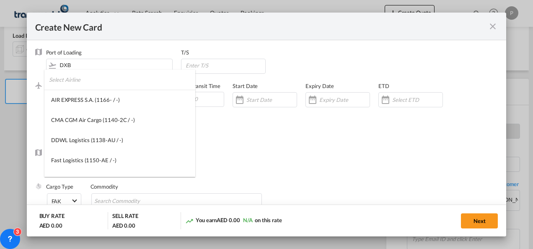
click at [88, 85] on input "search" at bounding box center [122, 80] width 146 height 20
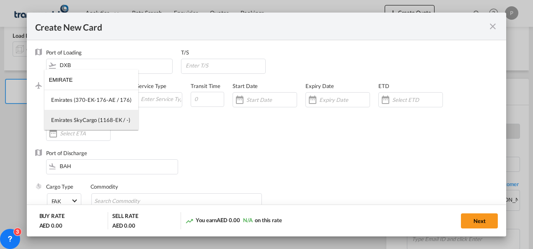
type input "EMIRATE"
click at [90, 119] on div "Emirates SkyCargo (1168-EK / -)" at bounding box center [90, 120] width 79 height 8
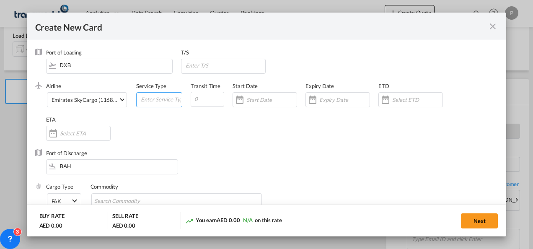
click at [156, 102] on input "Create New Card ..." at bounding box center [161, 99] width 42 height 13
type input "EXW EXPORT"
click at [337, 97] on input "Create New Card ..." at bounding box center [344, 99] width 50 height 7
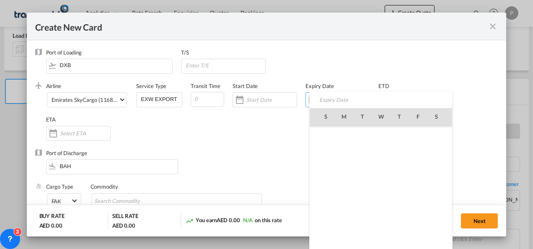
scroll to position [193855, 0]
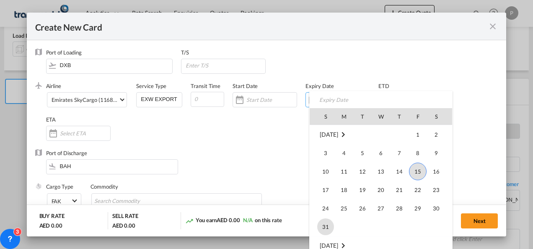
click at [322, 225] on span "31" at bounding box center [325, 226] width 17 height 17
type input "31 Aug 2025"
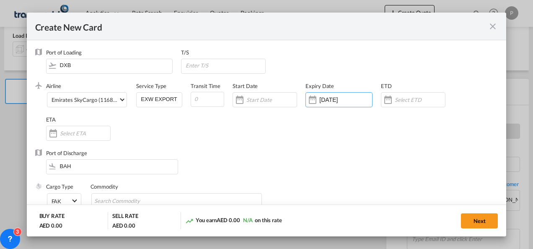
scroll to position [70, 0]
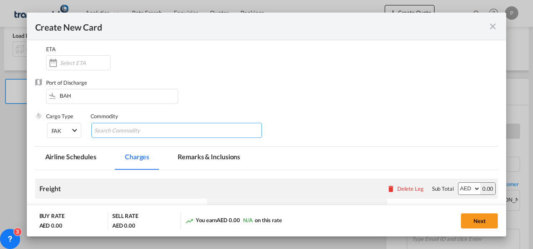
click at [137, 131] on input "Chips input." at bounding box center [132, 130] width 77 height 13
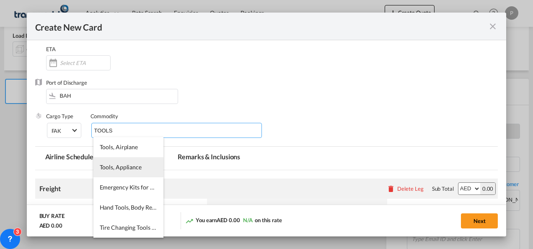
type input "TOOLS"
click at [124, 160] on li "Tools, Appliance" at bounding box center [128, 167] width 70 height 20
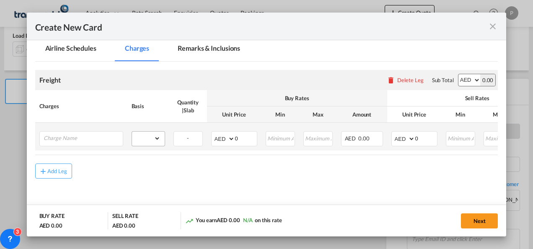
scroll to position [179, 0]
click at [99, 138] on input "Charge Name" at bounding box center [83, 137] width 79 height 13
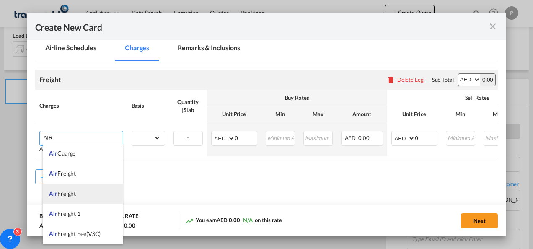
click at [79, 195] on li "Air Freight" at bounding box center [83, 193] width 80 height 20
type input "Air Freight"
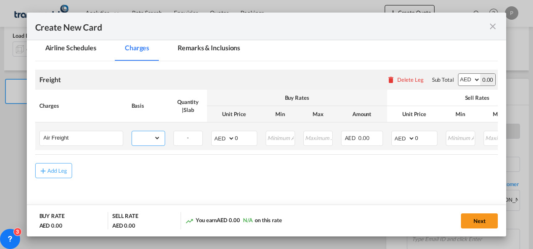
click at [151, 138] on select "gross_weight volumetric_weight per_shipment per_bl per_km % on air freight per_…" at bounding box center [146, 137] width 28 height 13
select select "per_shipment"
click at [132, 131] on select "gross_weight volumetric_weight per_shipment per_bl per_km % on air freight per_…" at bounding box center [146, 137] width 28 height 13
click at [249, 137] on input "0" at bounding box center [246, 137] width 22 height 13
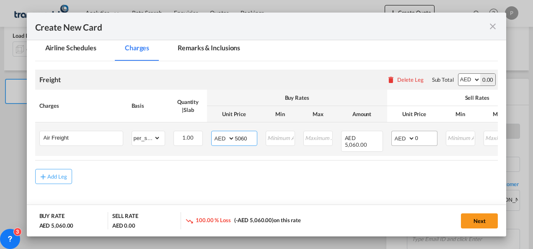
type input "5060"
click at [425, 138] on input "0" at bounding box center [426, 137] width 22 height 13
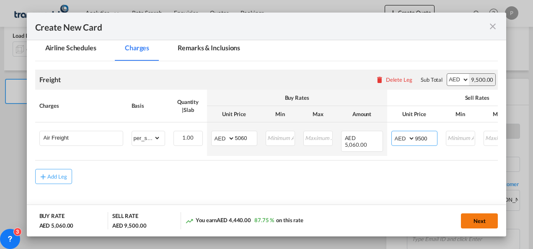
type input "9500"
click at [479, 223] on button "Next" at bounding box center [479, 220] width 37 height 15
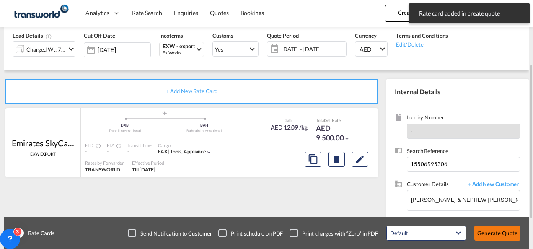
click at [490, 231] on button "Generate Quote" at bounding box center [497, 232] width 46 height 15
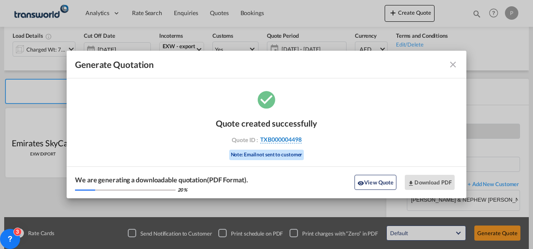
click at [286, 140] on span "TXB000004498" at bounding box center [280, 140] width 41 height 8
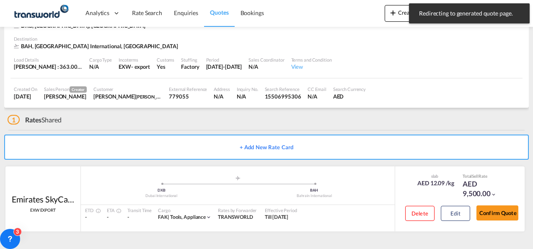
scroll to position [51, 0]
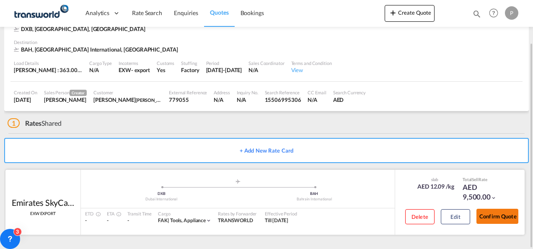
click at [505, 219] on button "Confirm Quote" at bounding box center [497, 216] width 42 height 15
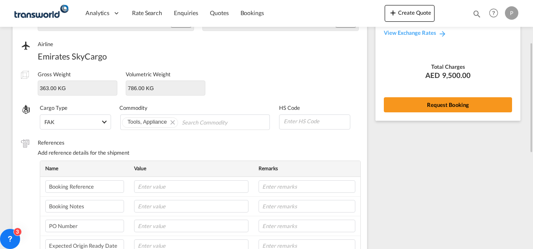
scroll to position [95, 0]
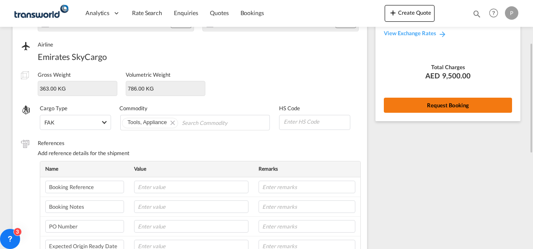
click at [416, 107] on button "Request Booking" at bounding box center [448, 105] width 128 height 15
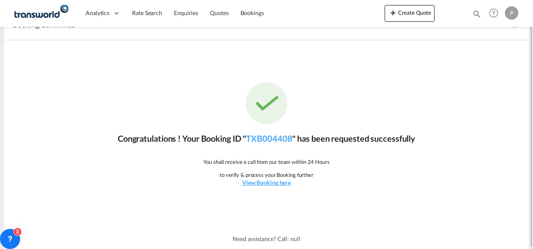
scroll to position [15, 0]
click at [263, 140] on link "TXB004408" at bounding box center [269, 139] width 46 height 10
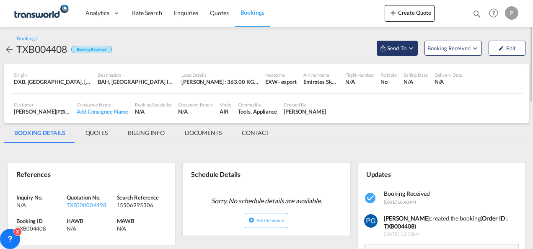
click at [394, 47] on span "Send To" at bounding box center [396, 48] width 21 height 8
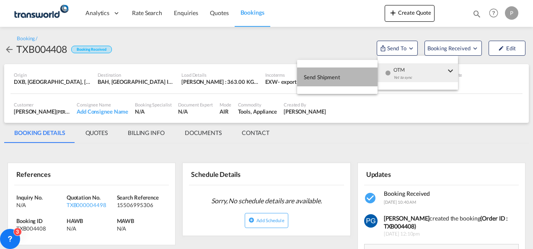
click at [349, 79] on button "Send Shipment" at bounding box center [337, 76] width 80 height 19
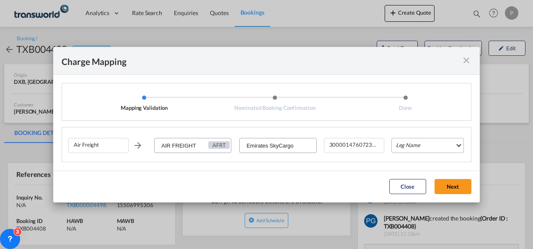
click at [409, 144] on md-select "Leg Name HANDLING ORIGIN HANDLING DESTINATION OTHERS TL PICK UP CUSTOMS ORIGIN …" at bounding box center [427, 145] width 72 height 15
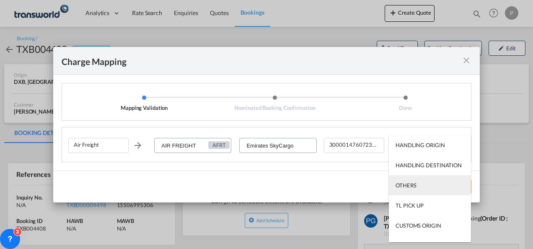
scroll to position [54, 0]
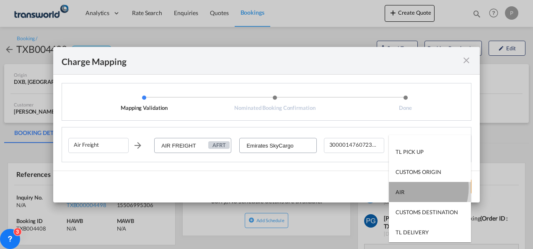
click at [412, 188] on md-option "AIR" at bounding box center [430, 192] width 82 height 20
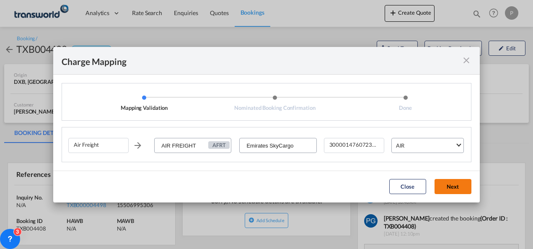
click at [448, 181] on button "Next" at bounding box center [452, 186] width 37 height 15
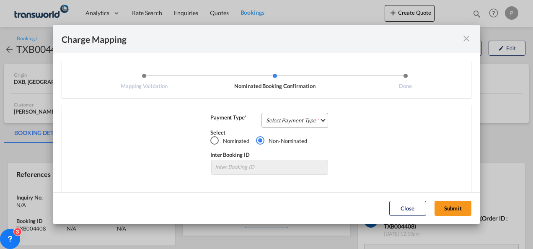
click at [263, 114] on md-select "Select Payment Type COLLECT PREPAID" at bounding box center [294, 120] width 67 height 15
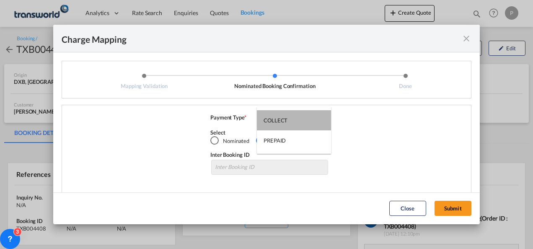
click at [263, 114] on md-option "COLLECT" at bounding box center [294, 120] width 74 height 20
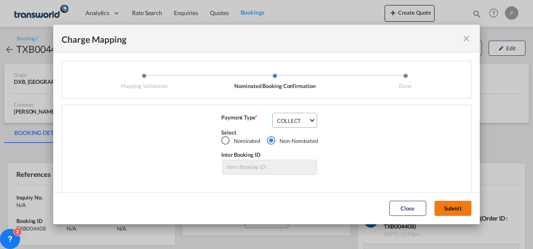
click at [447, 206] on button "Submit" at bounding box center [452, 208] width 37 height 15
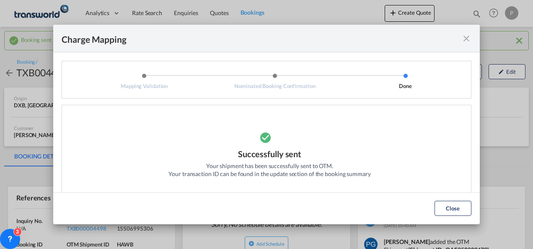
click at [467, 40] on md-icon "icon-close fg-AAA8AD cursor" at bounding box center [466, 38] width 10 height 10
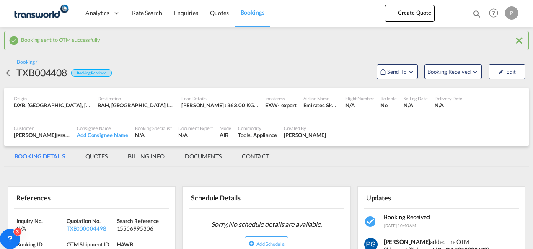
scroll to position [102, 0]
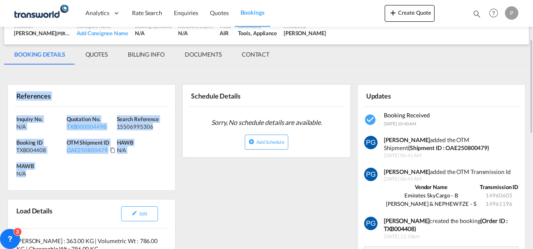
drag, startPoint x: 15, startPoint y: 94, endPoint x: 40, endPoint y: 173, distance: 82.9
click at [40, 173] on div "References Inquiry No. N/A Quotation No. TXB000004498 Search Reference 15506995…" at bounding box center [92, 137] width 168 height 106
copy div "References Inquiry No. N/A Quotation No. TXB000004498 Search Reference 15506995…"
click at [406, 9] on button "Create Quote" at bounding box center [409, 13] width 50 height 17
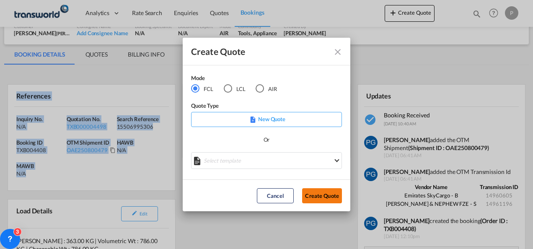
click at [323, 193] on button "Create Quote" at bounding box center [322, 195] width 40 height 15
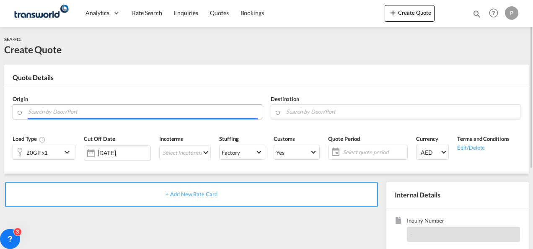
click at [93, 113] on input "Search by Door/Port" at bounding box center [142, 111] width 229 height 15
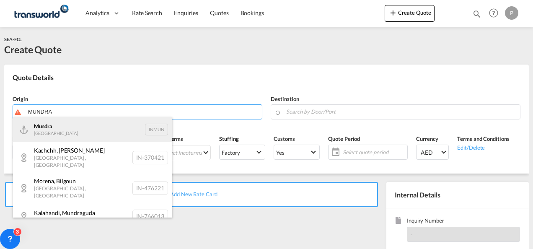
click at [88, 126] on div "Mundra India INMUN" at bounding box center [92, 129] width 159 height 25
type input "Mundra, INMUN"
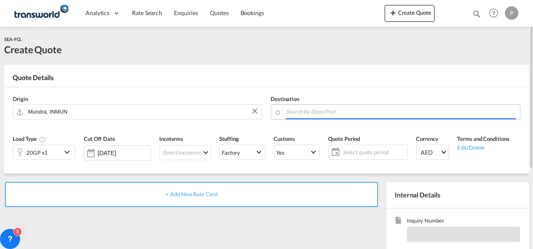
click at [307, 111] on input "Search by Door/Port" at bounding box center [400, 111] width 229 height 15
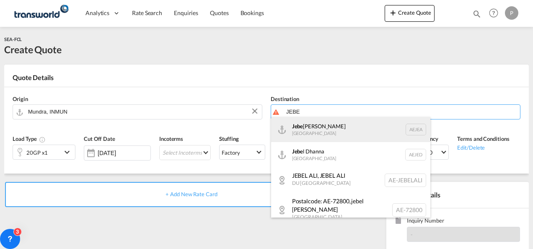
click at [316, 133] on div "Jebe l Ali United Arab Emirates AEJEA" at bounding box center [350, 129] width 159 height 25
type input "Jebel Ali, AEJEA"
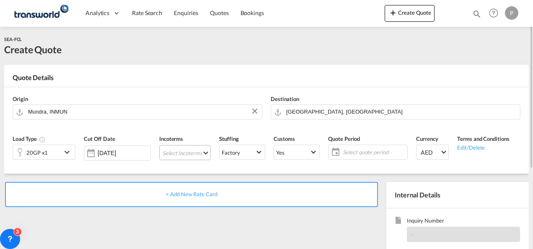
click at [183, 154] on md-select "Select Incoterms FOB - export Free on Board FOB - import Free on Board DDP - ex…" at bounding box center [185, 152] width 52 height 15
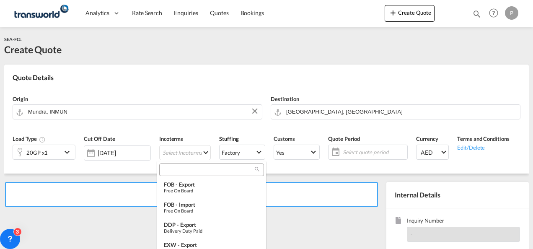
click at [183, 168] on input "search" at bounding box center [208, 170] width 93 height 8
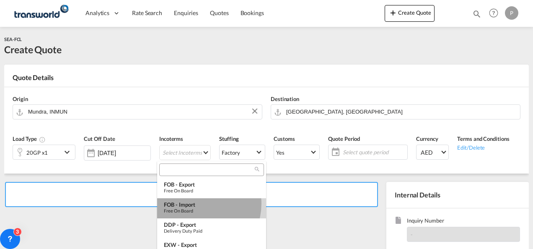
click at [198, 204] on div "FOB - import" at bounding box center [211, 204] width 95 height 7
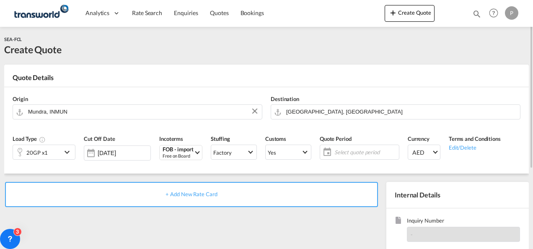
click at [348, 149] on span "Select quote period" at bounding box center [365, 152] width 62 height 8
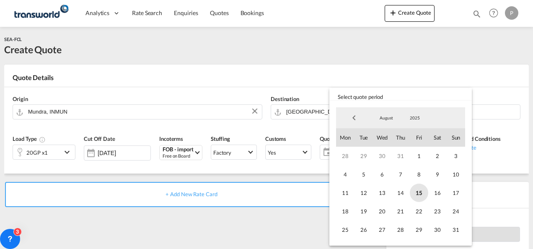
click at [414, 193] on span "15" at bounding box center [419, 192] width 18 height 18
click at [452, 228] on span "31" at bounding box center [455, 229] width 18 height 18
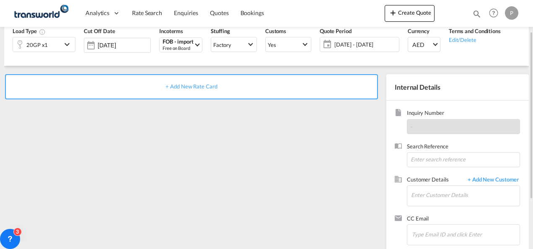
scroll to position [109, 0]
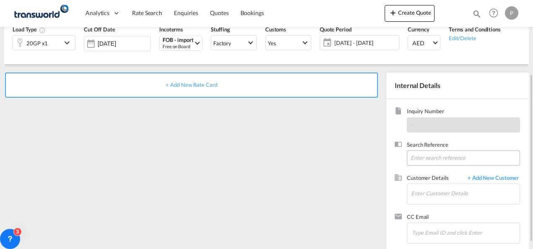
click at [423, 157] on input at bounding box center [463, 157] width 113 height 15
paste input "LUDLAEXP00224/25-26"
type input "LUDLAEXP00224/25-26"
click at [427, 191] on input "Enter Customer Details" at bounding box center [465, 193] width 108 height 19
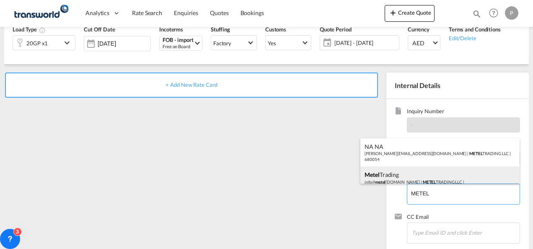
click at [421, 169] on div "Metel Trading info@ metel dxb.ae | METEL TRADING LLC | 680054" at bounding box center [439, 180] width 159 height 28
type input "METEL TRADING LLC, Metel Trading, info@meteldxb.ae"
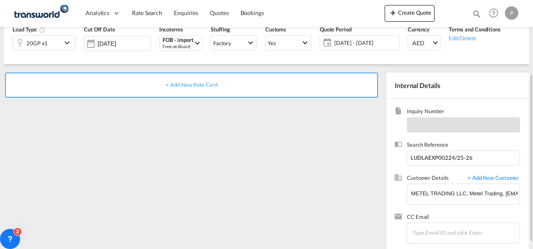
click at [210, 85] on span "+ Add New Rate Card" at bounding box center [191, 84] width 52 height 7
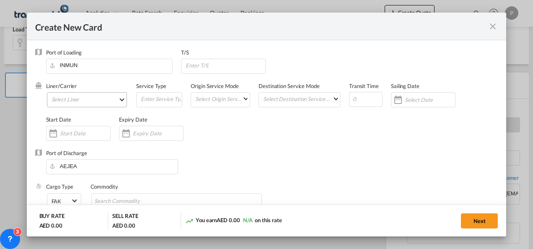
type input "Basic Ocean Freight"
select select "per equipment"
click at [74, 100] on md-select "Select Liner 2HM LOGISTICS D.O.O 2HM LOGISTICS D.O.O. / TDWC-CAPODISTRI 2HM LOG…" at bounding box center [87, 99] width 80 height 15
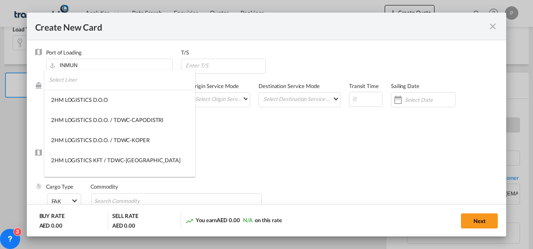
click at [88, 81] on input "search" at bounding box center [122, 80] width 146 height 20
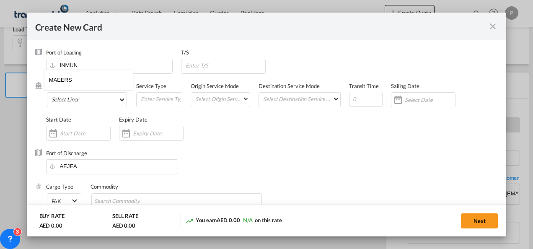
click at [60, 81] on input "MAEERS" at bounding box center [91, 80] width 84 height 20
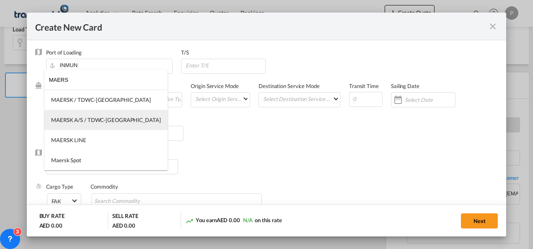
type input "MAERS"
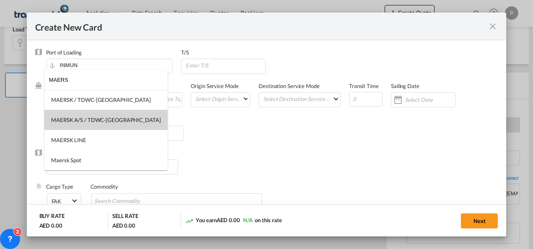
click at [85, 113] on md-option "MAERSK A/S / TDWC-[GEOGRAPHIC_DATA]" at bounding box center [105, 120] width 123 height 20
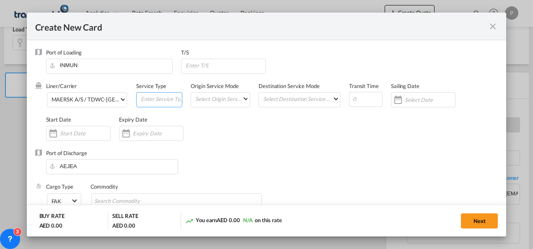
click at [147, 99] on input "Create New Card ..." at bounding box center [161, 99] width 42 height 13
type input "FOB IMPORT"
click at [143, 133] on input "Create New Card ..." at bounding box center [158, 133] width 50 height 7
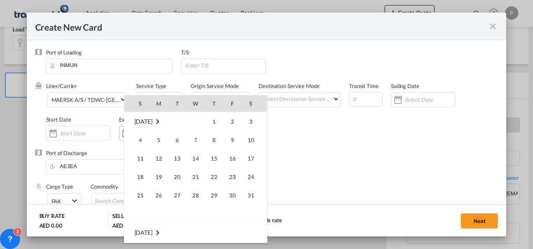
scroll to position [193855, 0]
click at [140, 212] on span "31" at bounding box center [140, 213] width 17 height 17
type input "31 Aug 2025"
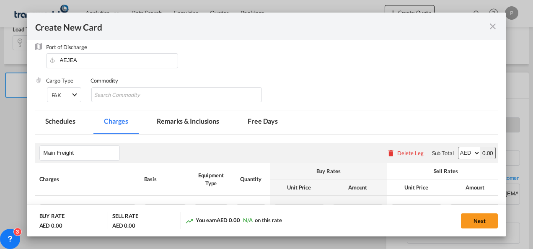
scroll to position [106, 0]
click at [126, 95] on input "Chips input." at bounding box center [132, 94] width 77 height 13
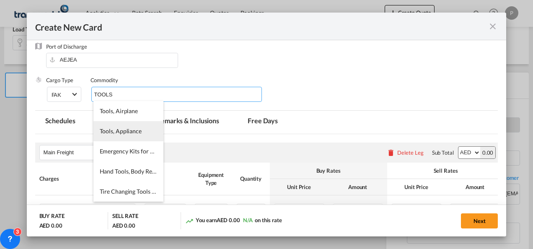
type input "TOOLS"
click at [111, 139] on li "Tools, Appliance" at bounding box center [128, 131] width 70 height 20
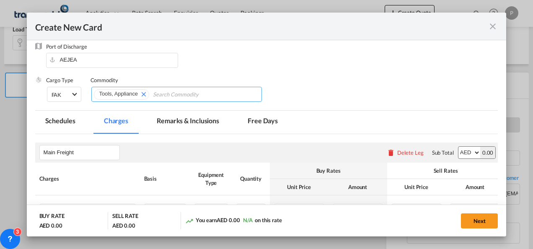
scroll to position [198, 0]
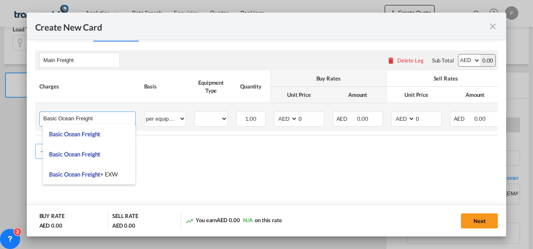
click at [109, 118] on input "Basic Ocean Freight" at bounding box center [90, 118] width 92 height 13
type input "B"
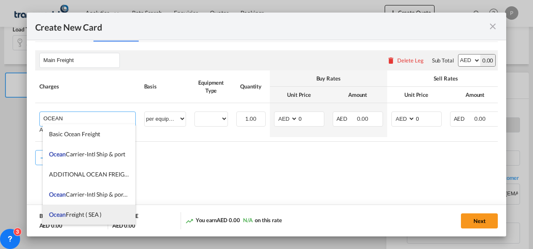
click at [78, 214] on span "Ocean Freight ( SEA )" at bounding box center [75, 214] width 52 height 7
type input "Ocean Freight ( SEA )"
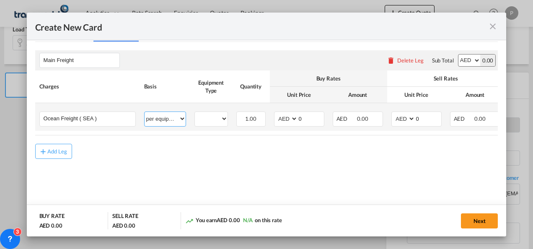
click at [169, 117] on select "per equipment per container per B/L per shipping bill per shipment % on freight…" at bounding box center [164, 118] width 41 height 13
select select "per shipment"
click at [144, 112] on select "per equipment per container per B/L per shipping bill per shipment % on freight…" at bounding box center [164, 118] width 41 height 13
click at [422, 116] on input "0" at bounding box center [428, 118] width 26 height 13
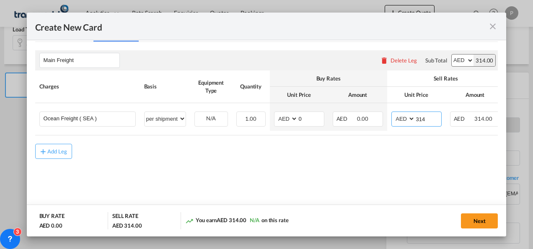
type input "314"
click at [472, 218] on button "Next" at bounding box center [479, 220] width 37 height 15
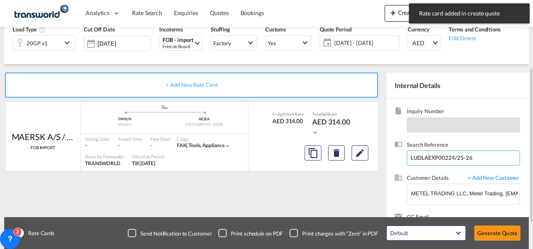
drag, startPoint x: 480, startPoint y: 157, endPoint x: 411, endPoint y: 159, distance: 69.1
click at [411, 159] on input "LUDLAEXP00224/25-26" at bounding box center [463, 157] width 113 height 15
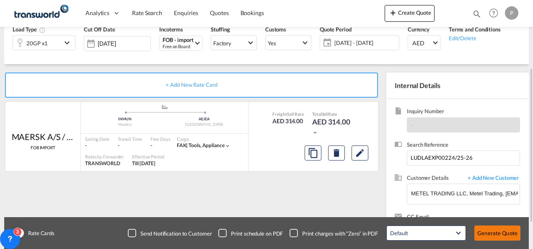
click at [495, 231] on button "Generate Quote" at bounding box center [497, 232] width 46 height 15
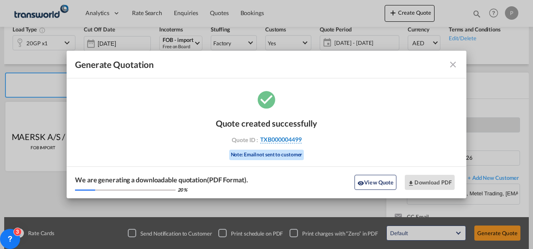
click at [293, 140] on span "TXB000004499" at bounding box center [280, 140] width 41 height 8
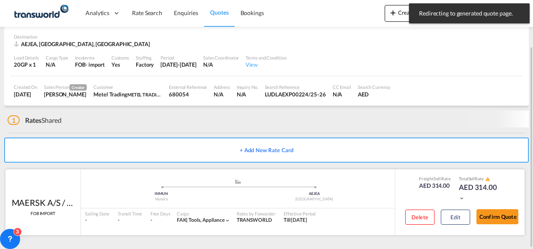
scroll to position [52, 0]
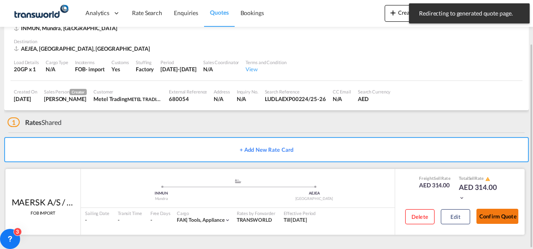
click at [492, 219] on button "Confirm Quote" at bounding box center [497, 216] width 42 height 15
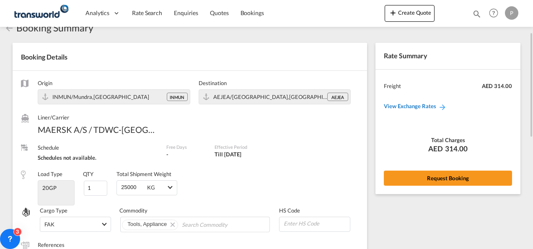
scroll to position [15, 0]
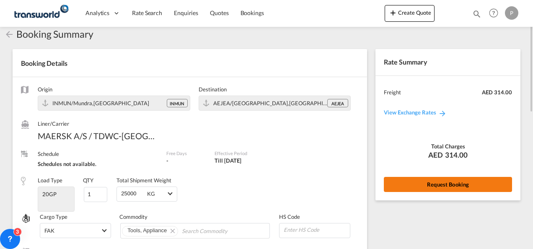
click at [428, 182] on button "Request Booking" at bounding box center [448, 184] width 128 height 15
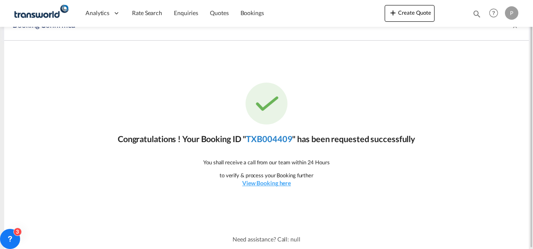
click at [268, 141] on link "TXB004409" at bounding box center [269, 139] width 46 height 10
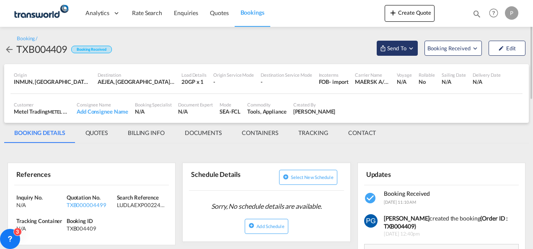
click at [392, 50] on span "Send To" at bounding box center [396, 48] width 21 height 8
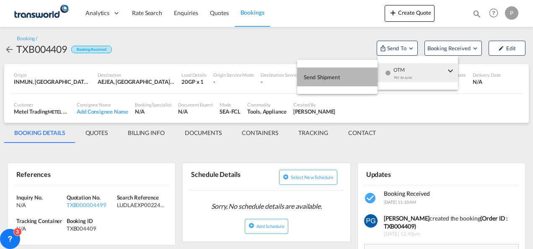
click at [343, 73] on button "Send Shipment" at bounding box center [337, 76] width 80 height 19
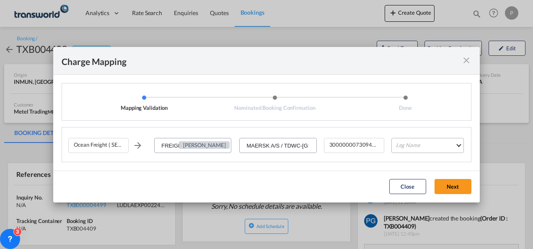
click at [409, 147] on md-select "Leg Name HANDLING ORIGIN VESSEL HANDLING DESTINATION OTHERS TL PICK UP CUSTOMS …" at bounding box center [427, 145] width 72 height 15
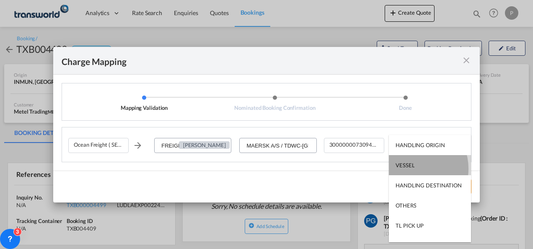
click at [412, 168] on div "VESSEL" at bounding box center [404, 165] width 19 height 8
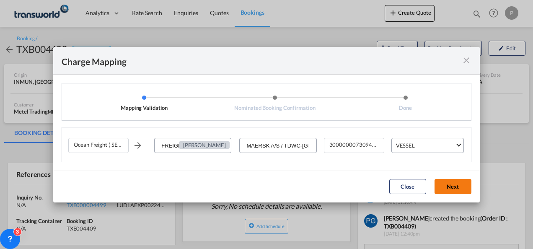
click at [449, 188] on button "Next" at bounding box center [452, 186] width 37 height 15
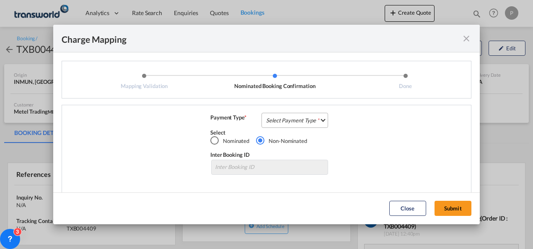
click at [284, 115] on md-select "Select Payment Type COLLECT PREPAID" at bounding box center [294, 120] width 67 height 15
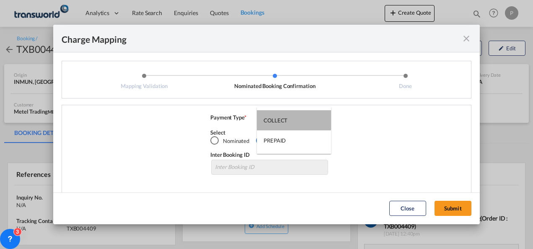
click at [284, 115] on md-option "COLLECT" at bounding box center [294, 120] width 74 height 20
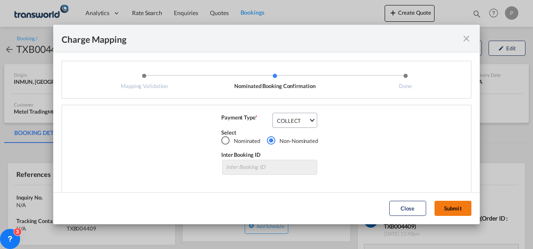
click at [446, 203] on button "Submit" at bounding box center [452, 208] width 37 height 15
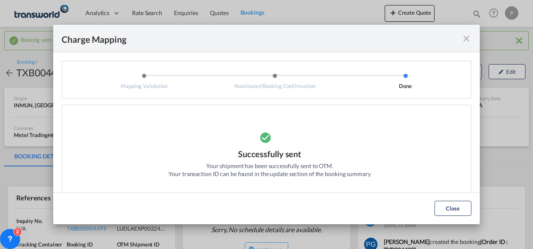
click at [467, 40] on md-icon "icon-close fg-AAA8AD cursor" at bounding box center [466, 38] width 10 height 10
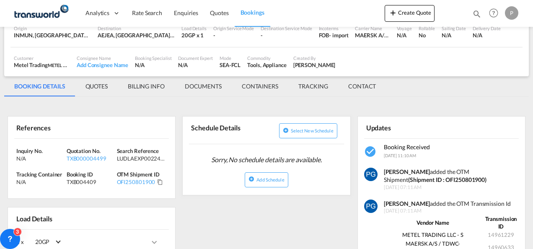
scroll to position [70, 0]
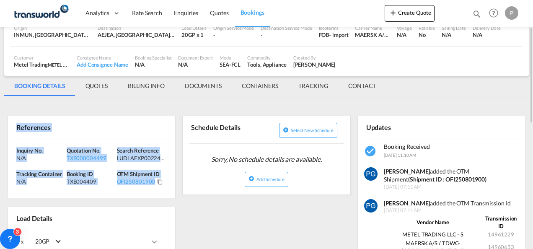
drag, startPoint x: 15, startPoint y: 126, endPoint x: 153, endPoint y: 185, distance: 149.7
click at [153, 185] on div "References Inquiry No. N/A Quotation No. TXB000004499 Search Reference LUDLAEXP…" at bounding box center [92, 157] width 168 height 82
copy div "References Inquiry No. N/A Quotation No. TXB000004499 Search Reference LUDLAEXP…"
click at [412, 13] on button "Create Quote" at bounding box center [409, 13] width 50 height 17
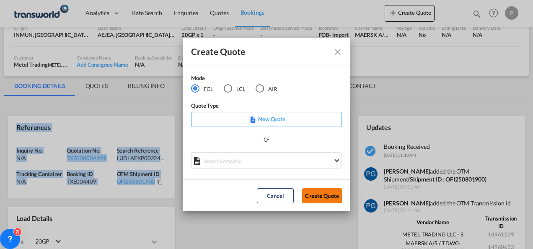
click at [332, 196] on button "Create Quote" at bounding box center [322, 195] width 40 height 15
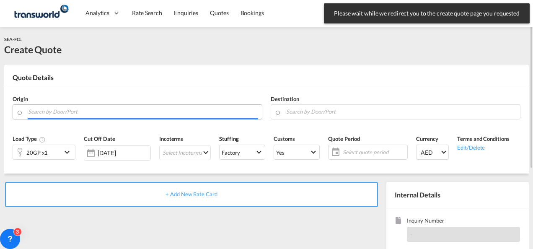
click at [71, 114] on input "Search by Door/Port" at bounding box center [142, 111] width 229 height 15
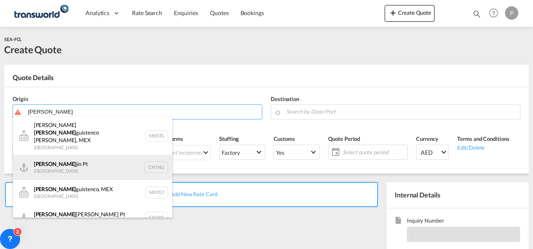
click at [76, 155] on div "Tian jin Pt China CNTNG" at bounding box center [92, 167] width 159 height 25
type input "Tianjin Pt, CNTNG"
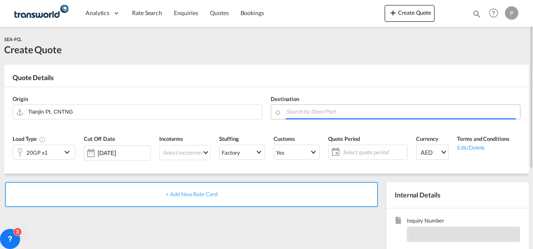
click at [293, 112] on input "Search by Door/Port" at bounding box center [400, 111] width 229 height 15
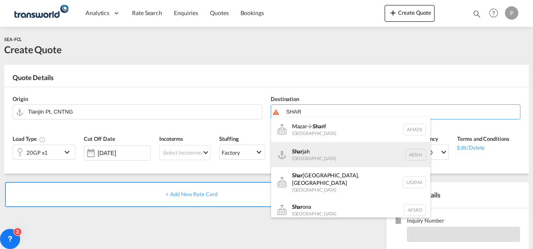
click at [317, 163] on div "Shar jah United Arab Emirates AESHJ" at bounding box center [350, 154] width 159 height 25
type input "Sharjah, AESHJ"
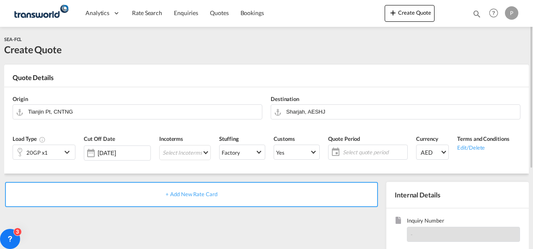
click at [53, 152] on div "20GP x1" at bounding box center [37, 152] width 49 height 14
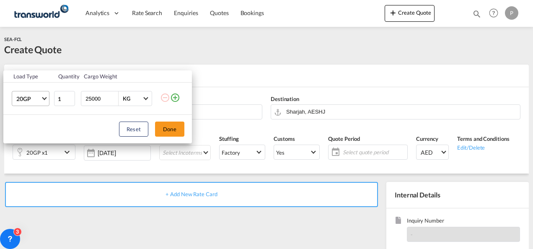
click at [36, 95] on span "20GP" at bounding box center [28, 99] width 24 height 8
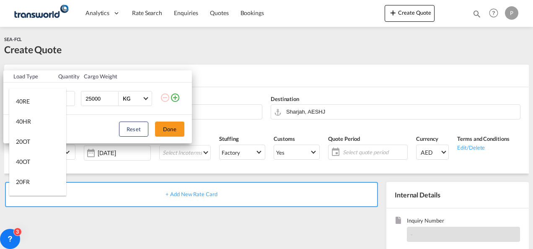
scroll to position [103, 0]
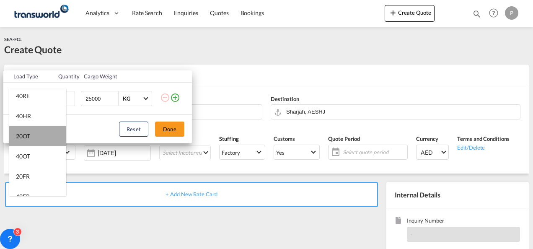
click at [44, 138] on md-option "20OT" at bounding box center [37, 136] width 57 height 20
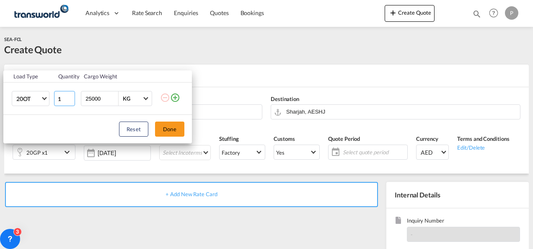
click at [61, 100] on input "1" at bounding box center [64, 98] width 21 height 15
type input "6"
click at [171, 120] on div "Reset Done" at bounding box center [97, 129] width 188 height 28
click at [171, 128] on button "Done" at bounding box center [169, 128] width 29 height 15
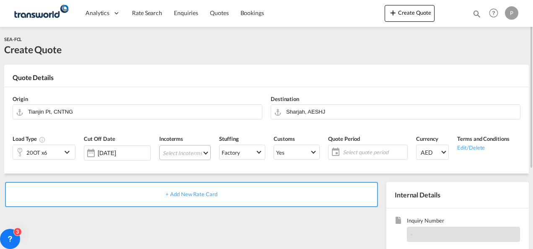
click at [172, 152] on md-select "Select Incoterms FOB - export Free on Board FOB - import Free on Board DDP - ex…" at bounding box center [185, 152] width 52 height 15
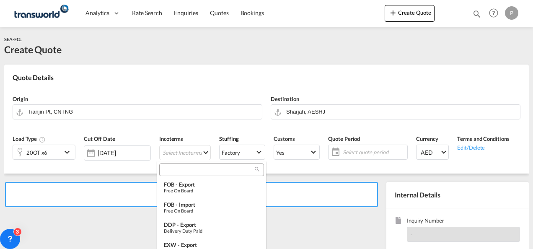
click at [179, 169] on input "search" at bounding box center [208, 170] width 93 height 8
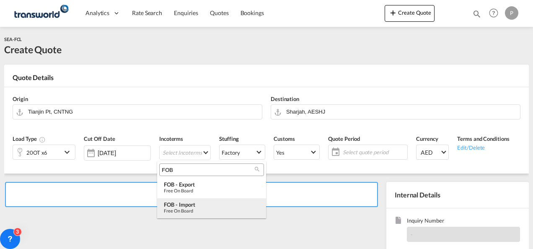
type input "FOB"
click at [185, 205] on div "FOB - import" at bounding box center [211, 204] width 95 height 7
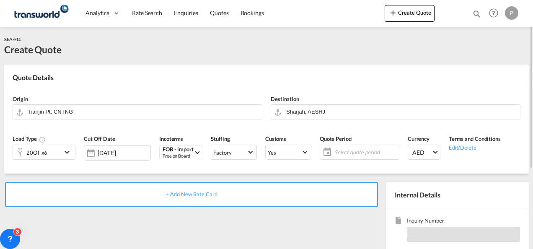
click at [356, 149] on span "Select quote period" at bounding box center [365, 152] width 62 height 8
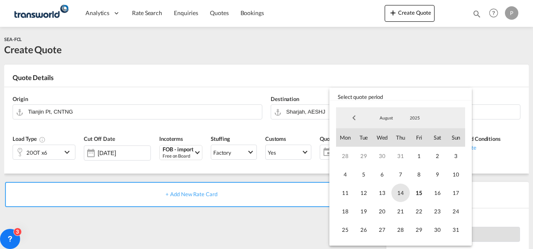
click at [404, 193] on span "14" at bounding box center [400, 192] width 18 height 18
click at [465, 226] on div "August January February March April May June July August September October Nove…" at bounding box center [400, 173] width 136 height 138
click at [461, 227] on span "31" at bounding box center [455, 229] width 18 height 18
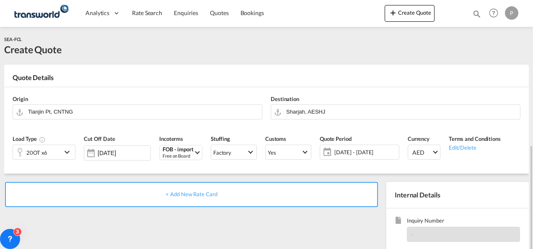
scroll to position [118, 0]
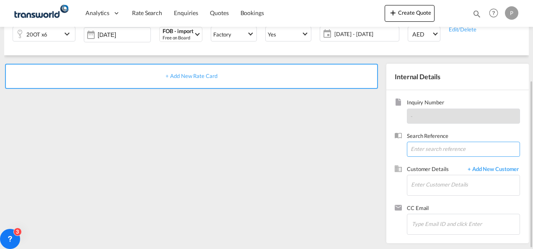
click at [435, 150] on input at bounding box center [463, 149] width 113 height 15
type input "TWG419"
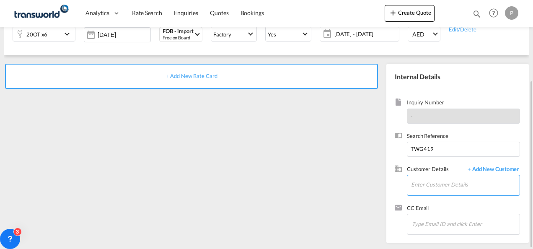
click at [433, 187] on input "Enter Customer Details" at bounding box center [465, 184] width 108 height 19
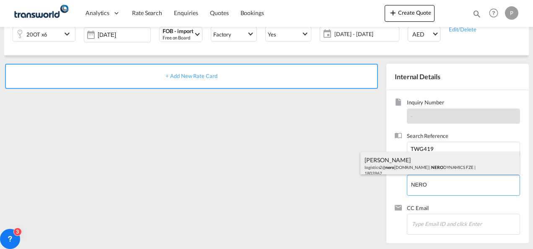
click at [421, 158] on div "Ismail KP logistics2@ nero dynamics.com | NERO DYNAMICS FZE | 1803962" at bounding box center [439, 166] width 159 height 28
type input "NERO DYNAMICS FZE, Ismail KP, logistics2@nerodynamics.com"
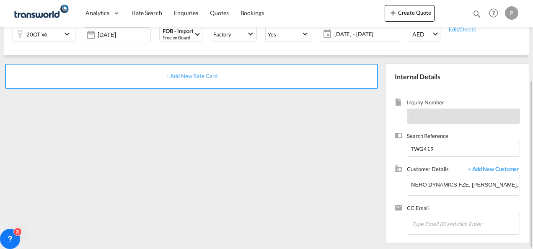
click at [194, 74] on span "+ Add New Rate Card" at bounding box center [191, 75] width 52 height 7
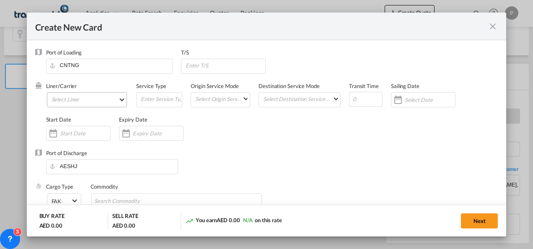
type input "Basic Ocean Freight"
select select "per equipment"
click at [85, 97] on md-select "Select Liner 2HM LOGISTICS D.O.O 2HM LOGISTICS D.O.O. / TDWC-CAPODISTRI 2HM LOG…" at bounding box center [87, 99] width 80 height 15
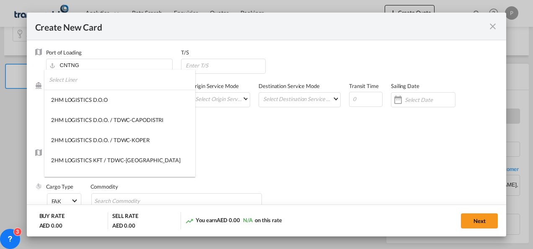
click at [86, 82] on input "search" at bounding box center [122, 80] width 146 height 20
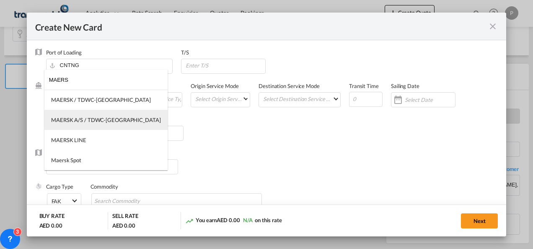
type input "MAERS"
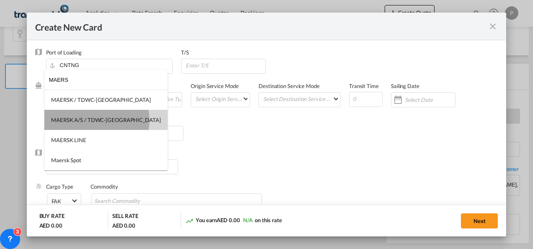
click at [96, 120] on div "MAERSK A/S / TDWC-[GEOGRAPHIC_DATA]" at bounding box center [106, 120] width 110 height 8
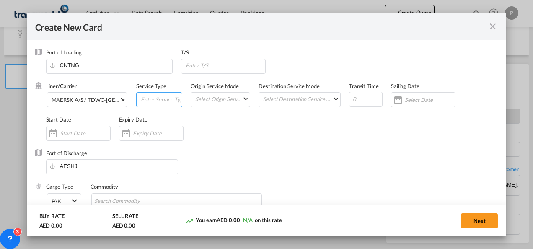
click at [152, 96] on input "Create New Card ..." at bounding box center [161, 99] width 42 height 13
type input "FOB IMPORT"
click at [128, 132] on div "Create New Card ..." at bounding box center [125, 133] width 13 height 17
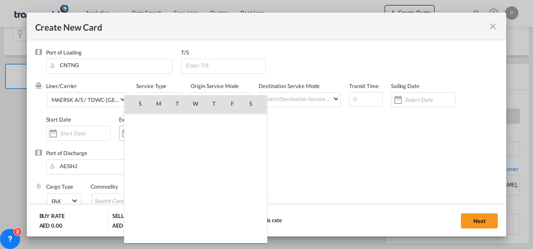
scroll to position [193855, 0]
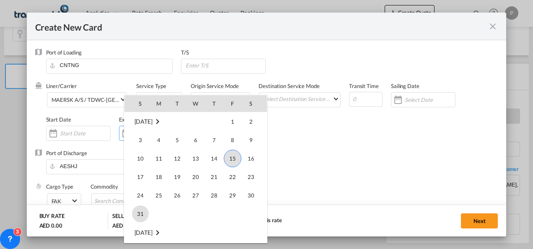
click at [144, 206] on span "31" at bounding box center [140, 213] width 17 height 17
type input "31 Aug 2025"
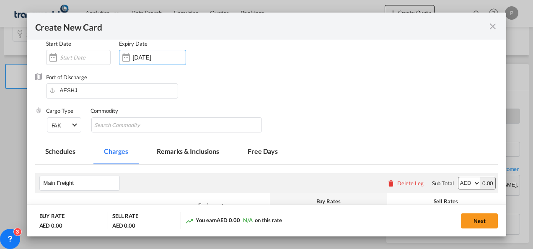
scroll to position [81, 0]
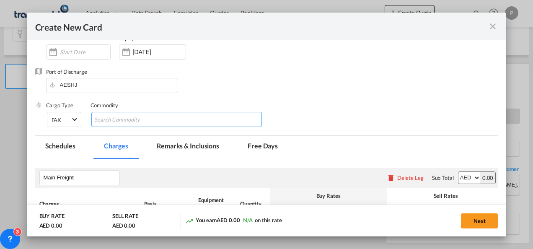
click at [162, 118] on input "Chips input." at bounding box center [132, 119] width 77 height 13
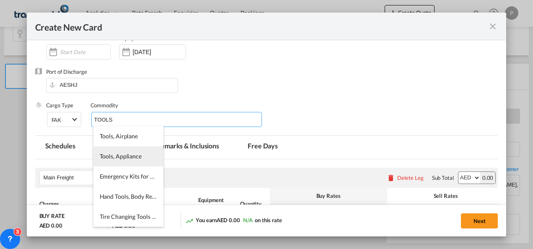
type input "TOOLS"
click at [109, 159] on span "Tools, Appliance" at bounding box center [121, 155] width 42 height 7
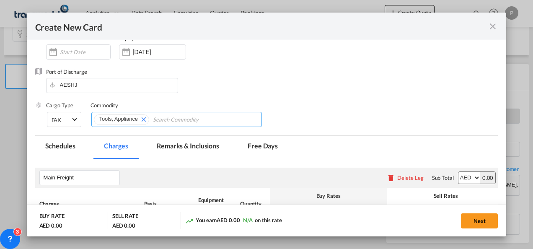
scroll to position [134, 0]
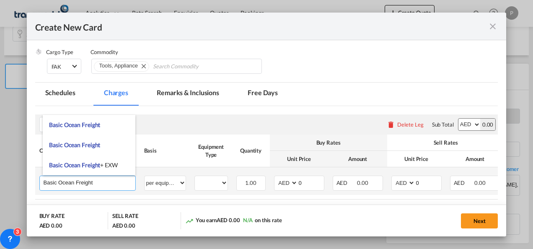
click at [102, 181] on input "Basic Ocean Freight" at bounding box center [90, 182] width 92 height 13
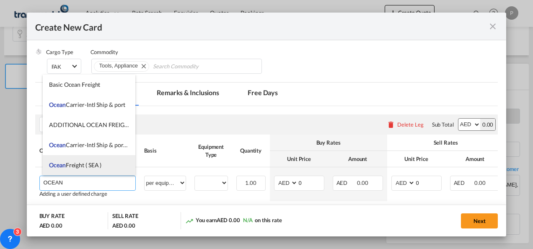
click at [91, 160] on li "Ocean Freight ( SEA )" at bounding box center [89, 165] width 93 height 20
type input "Ocean Freight ( SEA )"
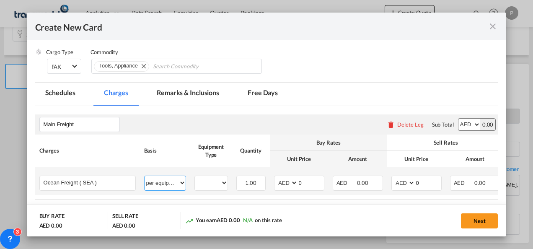
click at [165, 186] on select "per equipment per container per B/L per shipping bill per shipment % on freight…" at bounding box center [164, 182] width 41 height 13
select select "per shipment"
click at [144, 176] on select "per equipment per container per B/L per shipping bill per shipment % on freight…" at bounding box center [164, 182] width 41 height 13
click at [284, 181] on select "AED AFN ALL AMD ANG AOA ARS AUD AWG AZN BAM BBD BDT BGN BHD BIF BMD BND BOB BRL…" at bounding box center [287, 182] width 22 height 11
click at [321, 183] on input "0" at bounding box center [311, 182] width 26 height 13
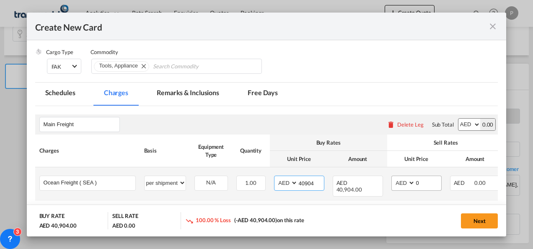
type input "40904"
click at [425, 180] on input "0" at bounding box center [428, 182] width 26 height 13
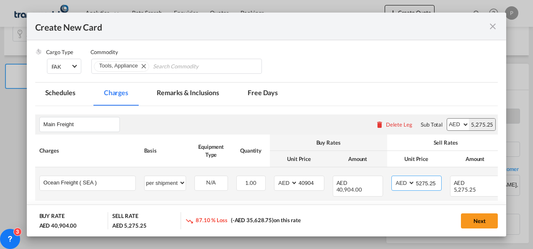
click at [418, 183] on input "5275.25" at bounding box center [428, 182] width 26 height 13
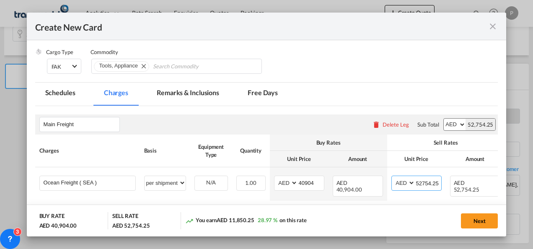
type input "52754.25"
click at [489, 219] on button "Next" at bounding box center [479, 220] width 37 height 15
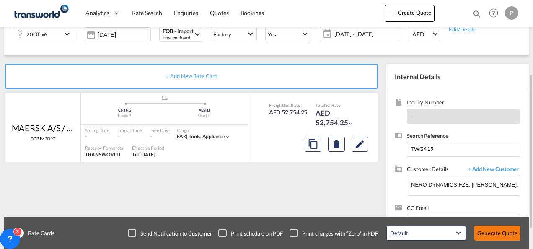
click at [506, 234] on button "Generate Quote" at bounding box center [497, 232] width 46 height 15
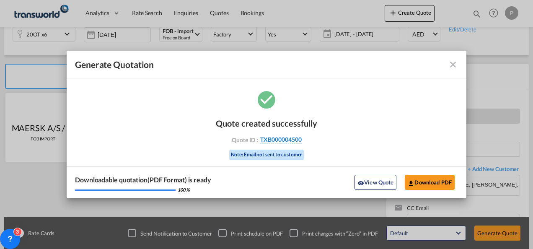
click at [274, 139] on span "TXB000004500" at bounding box center [280, 140] width 41 height 8
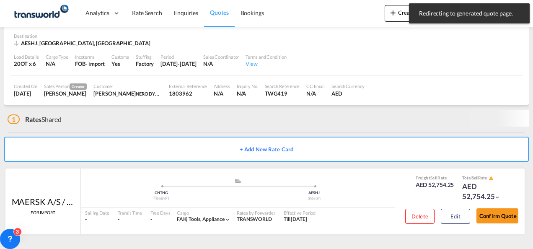
scroll to position [57, 0]
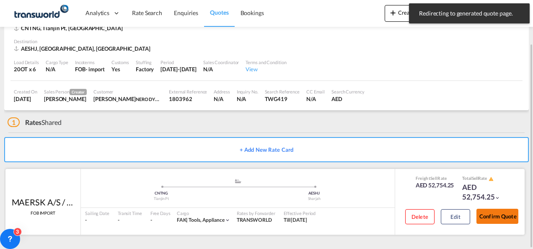
click at [493, 215] on button "Confirm Quote" at bounding box center [497, 216] width 42 height 15
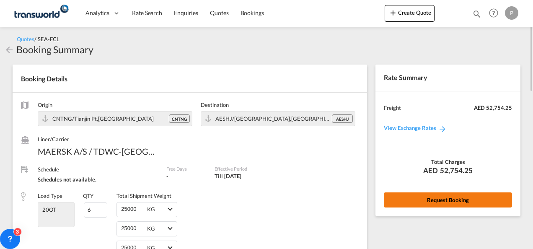
click at [423, 202] on button "Request Booking" at bounding box center [448, 199] width 128 height 15
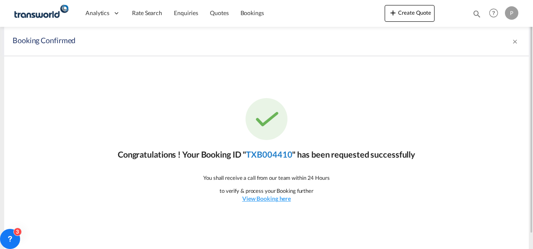
click at [280, 157] on link "TXB004410" at bounding box center [269, 154] width 46 height 10
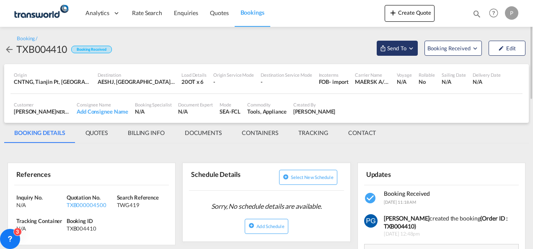
click at [397, 45] on span "Send To" at bounding box center [396, 48] width 21 height 8
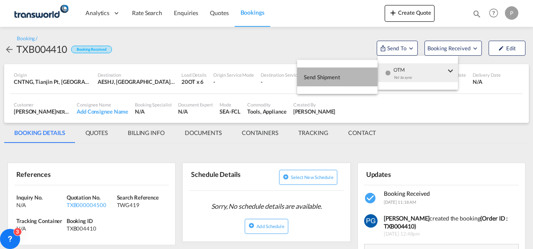
click at [310, 80] on span "Send Shipment" at bounding box center [322, 76] width 36 height 13
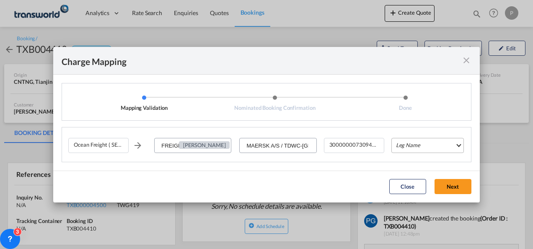
click at [409, 143] on md-select "Leg Name HANDLING ORIGIN VESSEL HANDLING DESTINATION OTHERS TL PICK UP CUSTOMS …" at bounding box center [427, 145] width 72 height 15
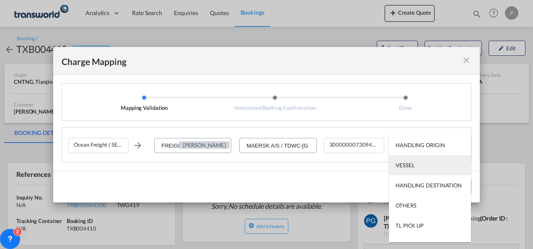
click at [406, 167] on div "VESSEL" at bounding box center [404, 165] width 19 height 8
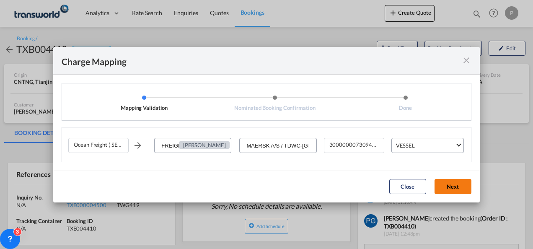
click at [452, 189] on button "Next" at bounding box center [452, 186] width 37 height 15
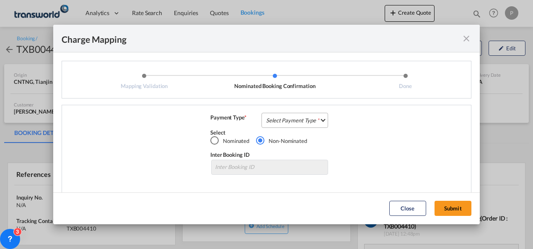
click at [289, 120] on md-select "Select Payment Type COLLECT PREPAID" at bounding box center [294, 120] width 67 height 15
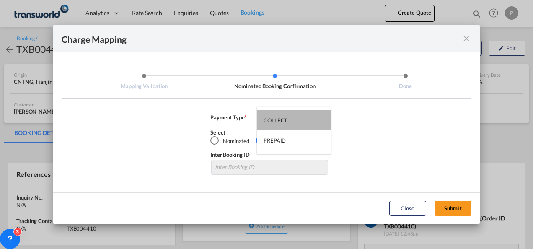
click at [289, 120] on md-option "COLLECT" at bounding box center [294, 120] width 74 height 20
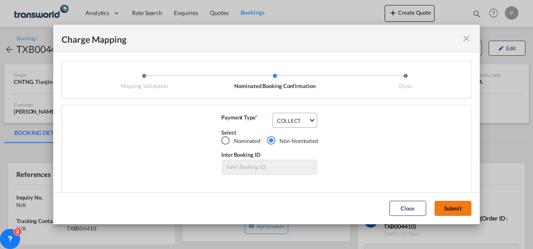
click at [452, 209] on button "Submit" at bounding box center [452, 208] width 37 height 15
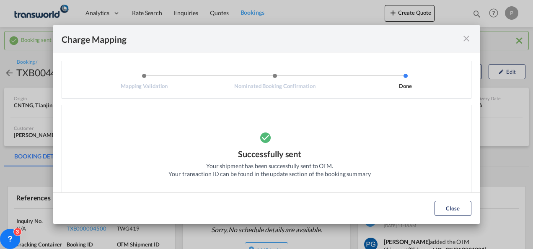
click at [463, 38] on md-icon "icon-close fg-AAA8AD cursor" at bounding box center [466, 38] width 10 height 10
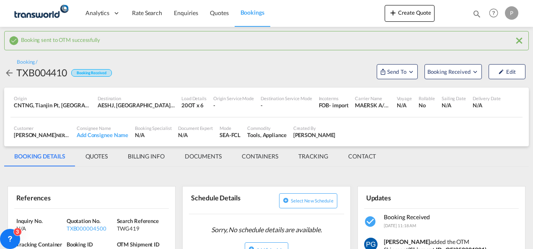
scroll to position [80, 0]
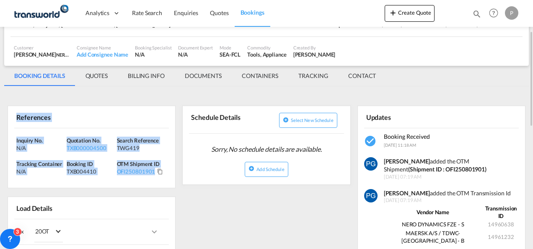
drag, startPoint x: 15, startPoint y: 116, endPoint x: 156, endPoint y: 177, distance: 153.1
click at [156, 177] on div "References Inquiry No. N/A Quotation No. TXB000004500 Search Reference TWG419 T…" at bounding box center [92, 147] width 168 height 82
copy div "References Inquiry No. N/A Quotation No. TXB000004500 Search Reference TWG419 T…"
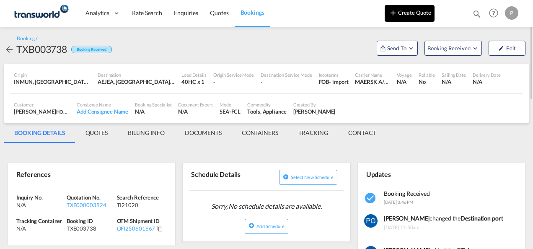
click at [371, 18] on button "Create Quote" at bounding box center [409, 13] width 50 height 17
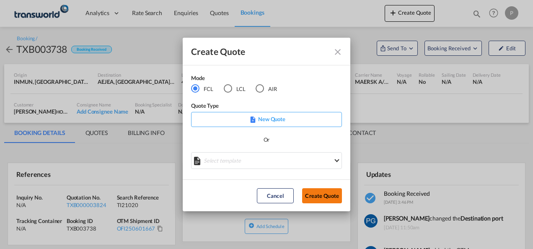
click at [316, 198] on button "Create Quote" at bounding box center [322, 195] width 40 height 15
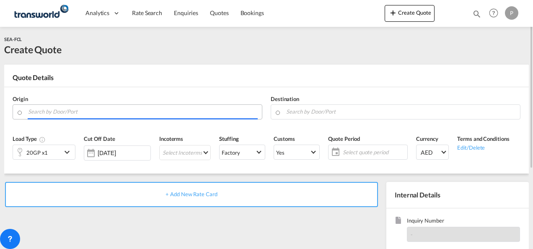
click at [163, 115] on input "Search by Door/Port" at bounding box center [142, 111] width 229 height 15
